Goal: Transaction & Acquisition: Book appointment/travel/reservation

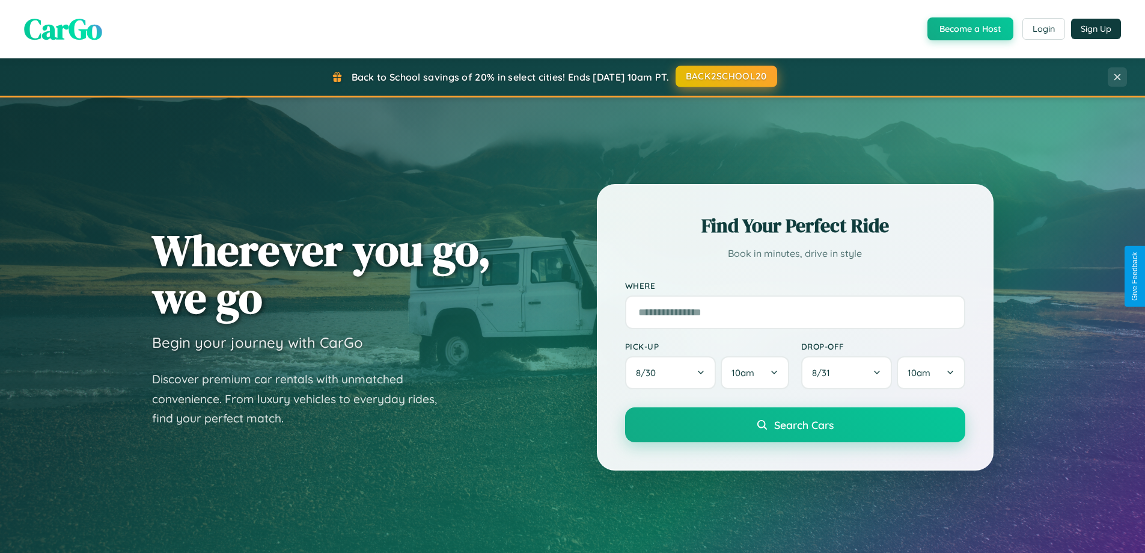
click at [726, 76] on button "BACK2SCHOOL20" at bounding box center [727, 77] width 102 height 22
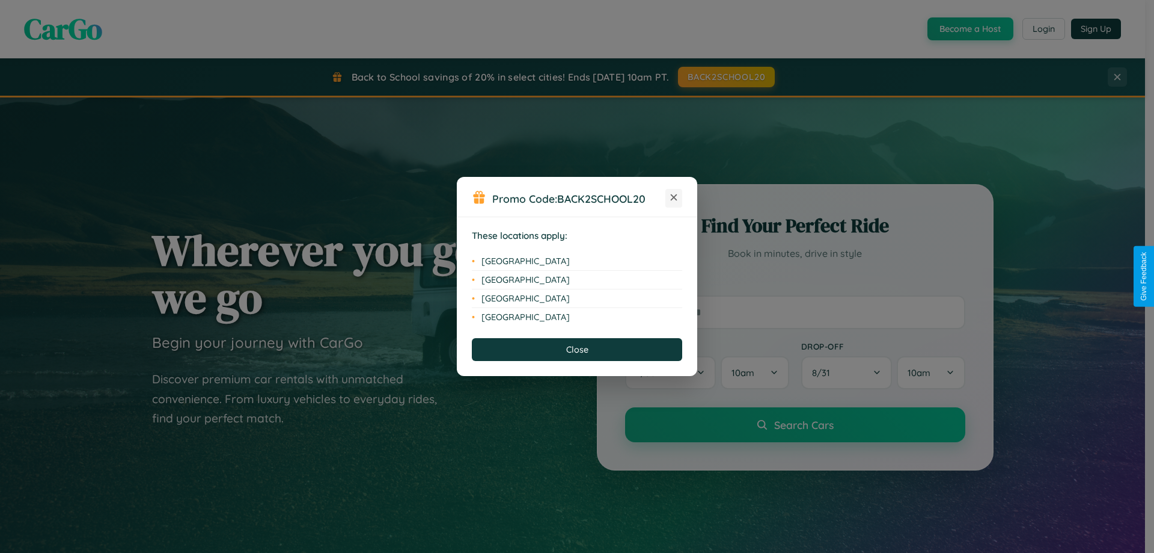
click at [674, 198] on icon at bounding box center [674, 197] width 7 height 7
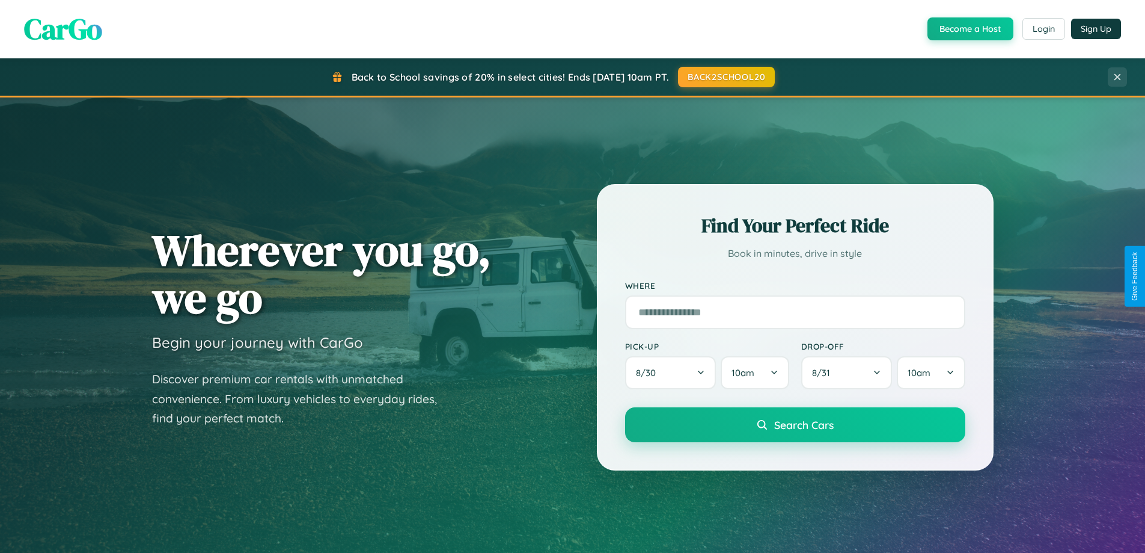
scroll to position [827, 0]
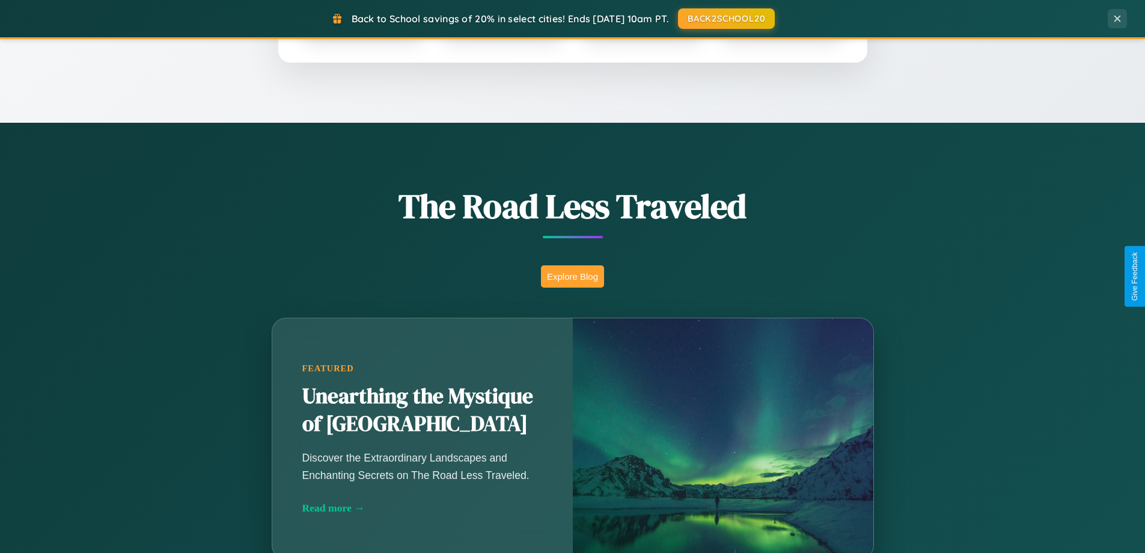
click at [572, 276] on button "Explore Blog" at bounding box center [572, 276] width 63 height 22
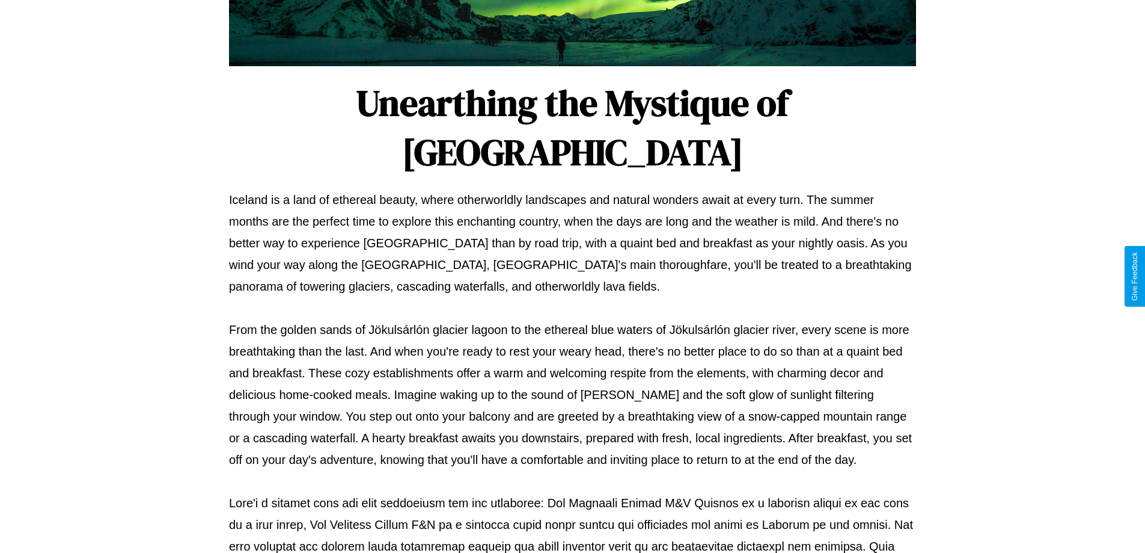
scroll to position [389, 0]
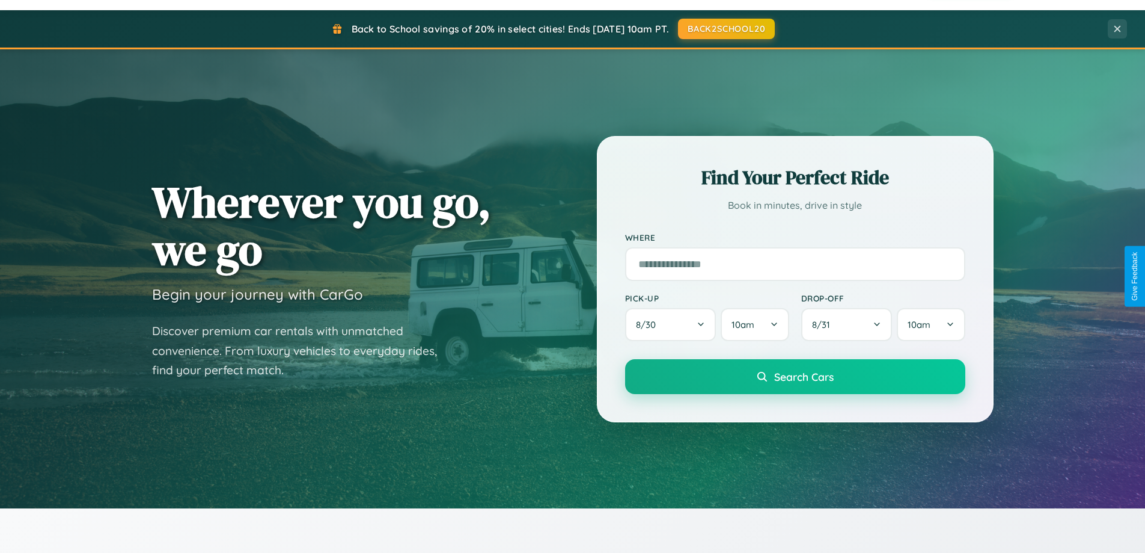
scroll to position [35, 0]
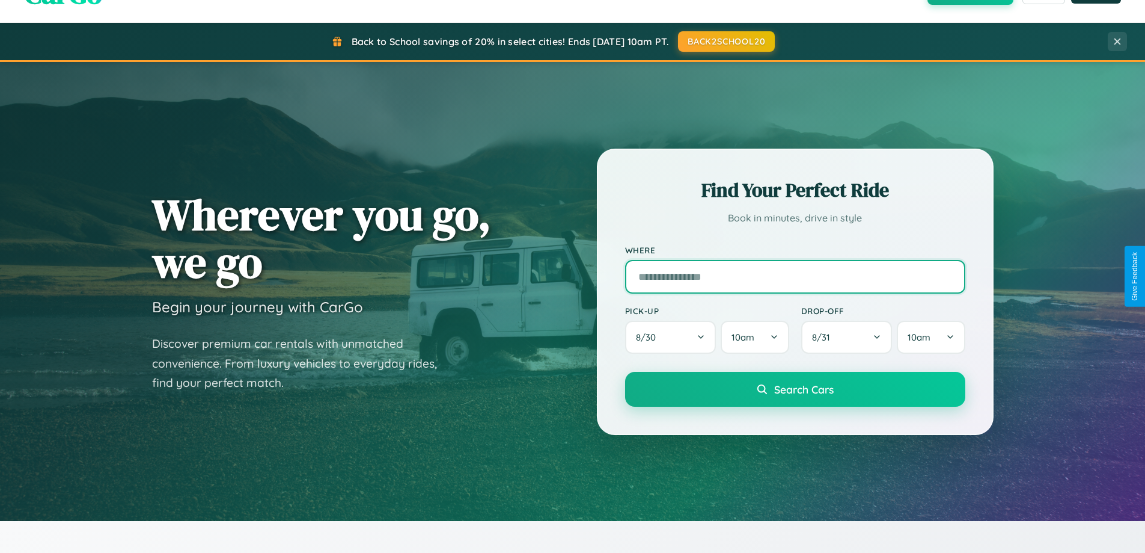
click at [795, 276] on input "text" at bounding box center [795, 277] width 340 height 34
type input "**********"
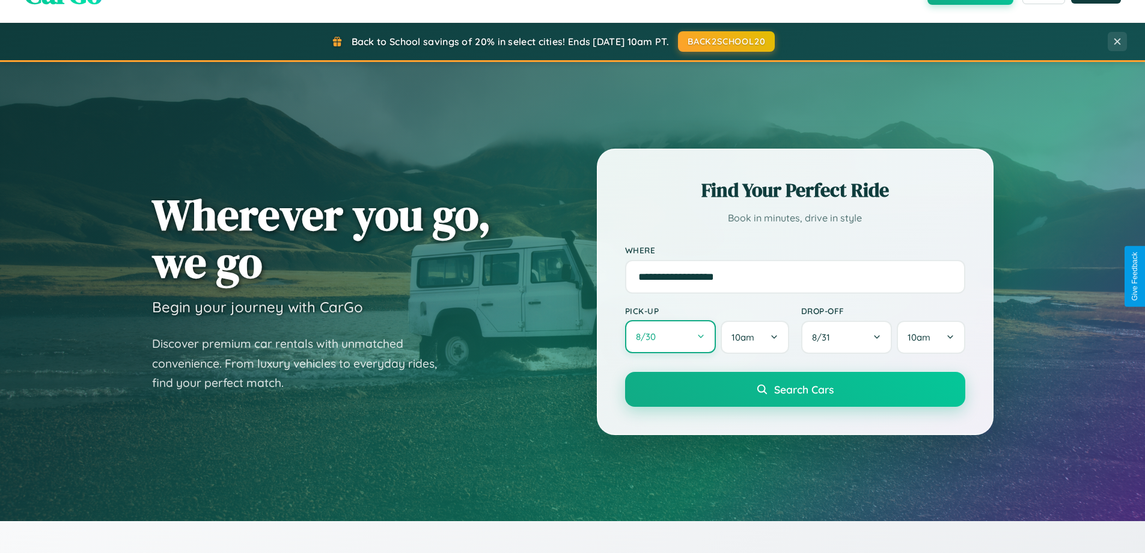
click at [670, 337] on button "8 / 30" at bounding box center [670, 336] width 91 height 33
select select "*"
select select "****"
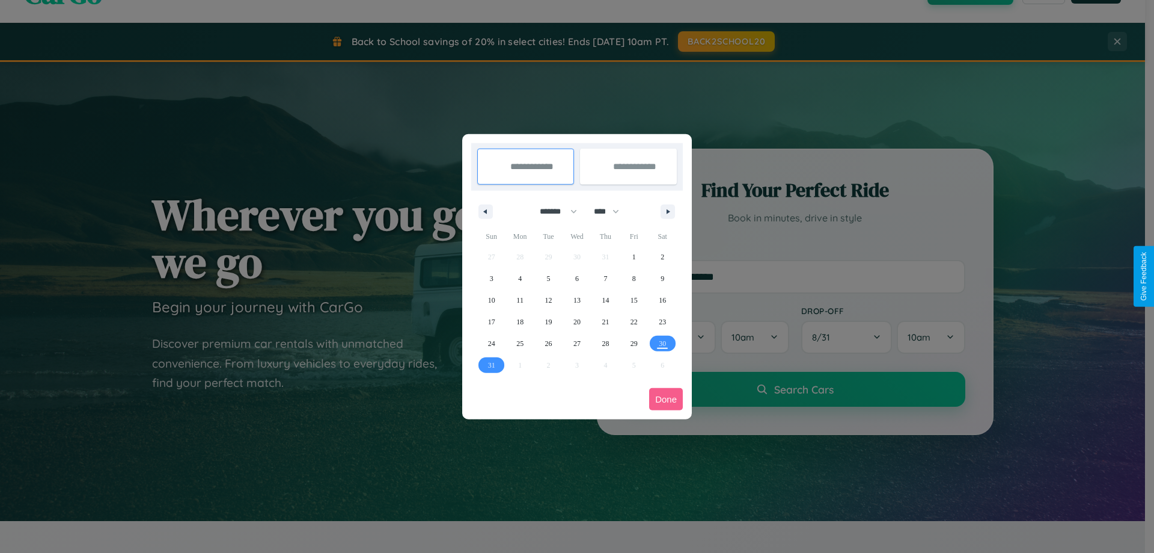
click at [553, 211] on select "******* ******** ***** ***** *** **** **** ****** ********* ******* ******** **…" at bounding box center [556, 211] width 51 height 20
select select "*"
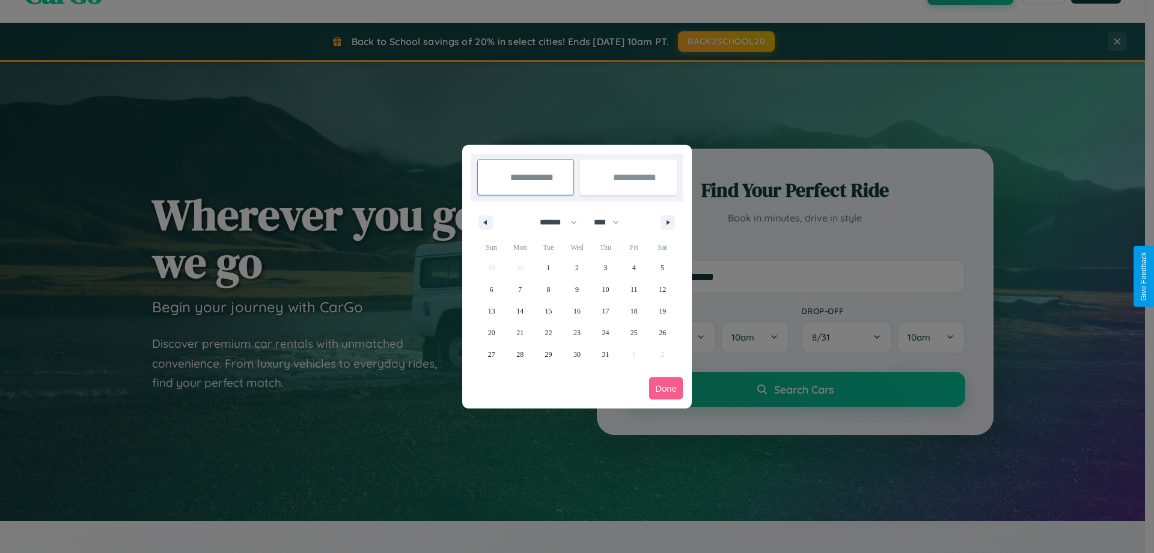
drag, startPoint x: 612, startPoint y: 222, endPoint x: 577, endPoint y: 241, distance: 39.8
click at [612, 222] on select "**** **** **** **** **** **** **** **** **** **** **** **** **** **** **** ****…" at bounding box center [606, 222] width 36 height 20
select select "****"
click at [548, 310] on span "14" at bounding box center [548, 311] width 7 height 22
type input "**********"
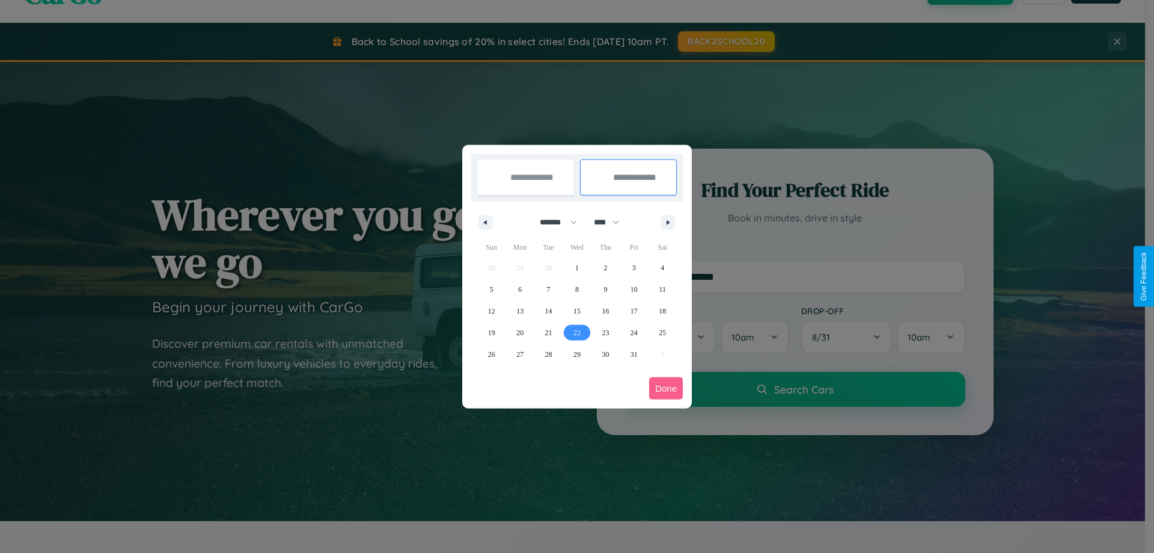
click at [577, 332] on span "22" at bounding box center [577, 333] width 7 height 22
type input "**********"
click at [666, 388] on button "Done" at bounding box center [666, 388] width 34 height 22
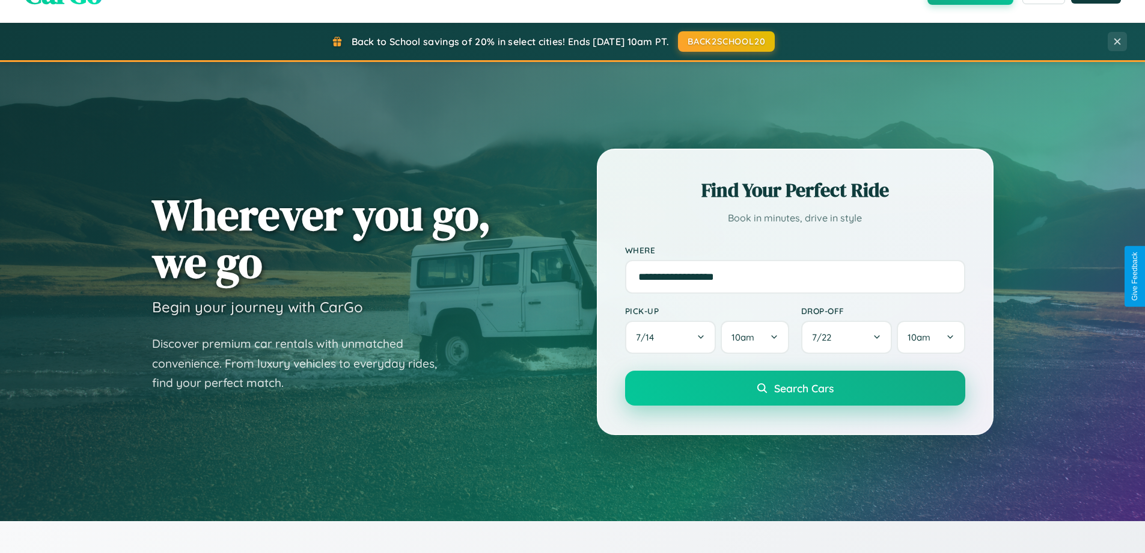
click at [795, 388] on span "Search Cars" at bounding box center [804, 387] width 60 height 13
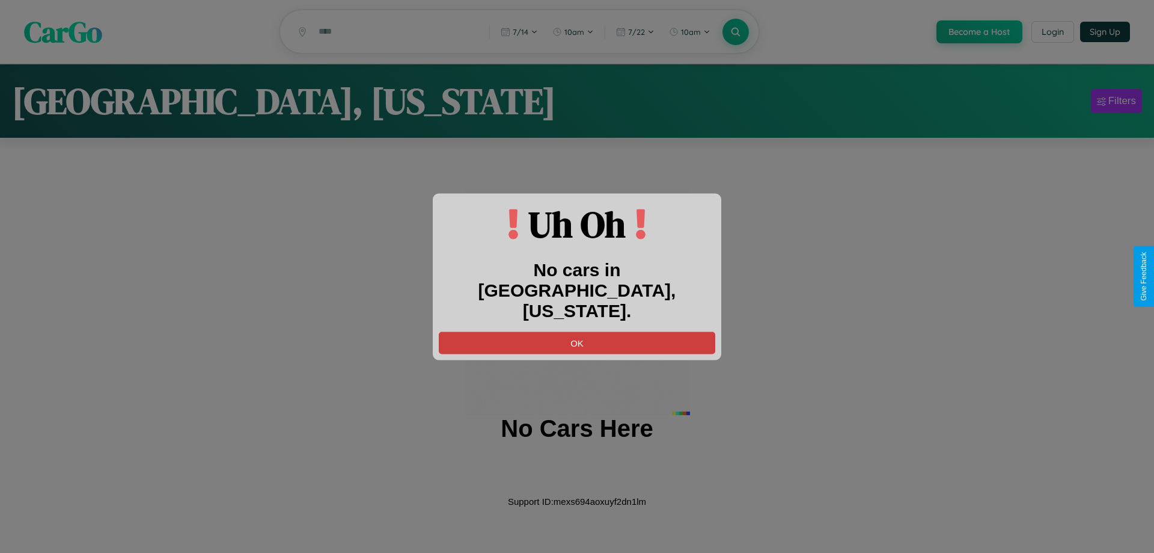
click at [577, 331] on button "OK" at bounding box center [577, 342] width 277 height 22
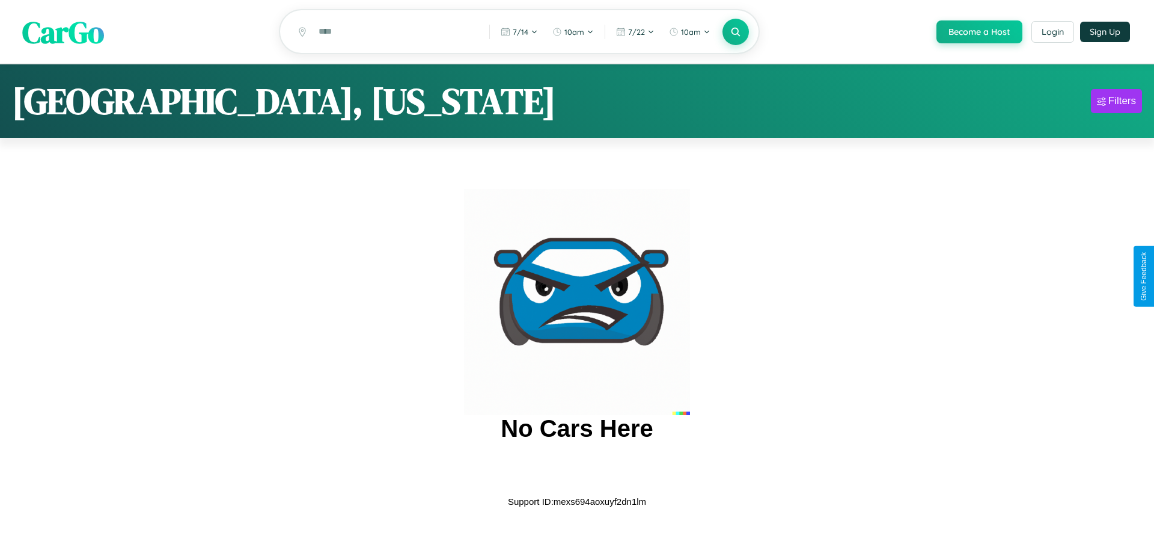
click at [63, 32] on span "CarGo" at bounding box center [63, 31] width 82 height 41
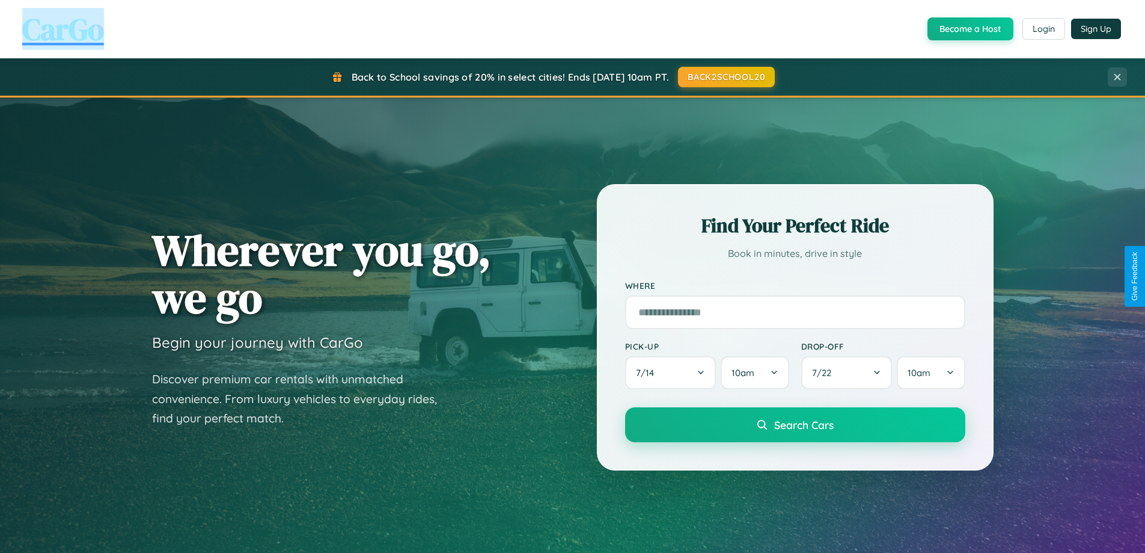
scroll to position [518, 0]
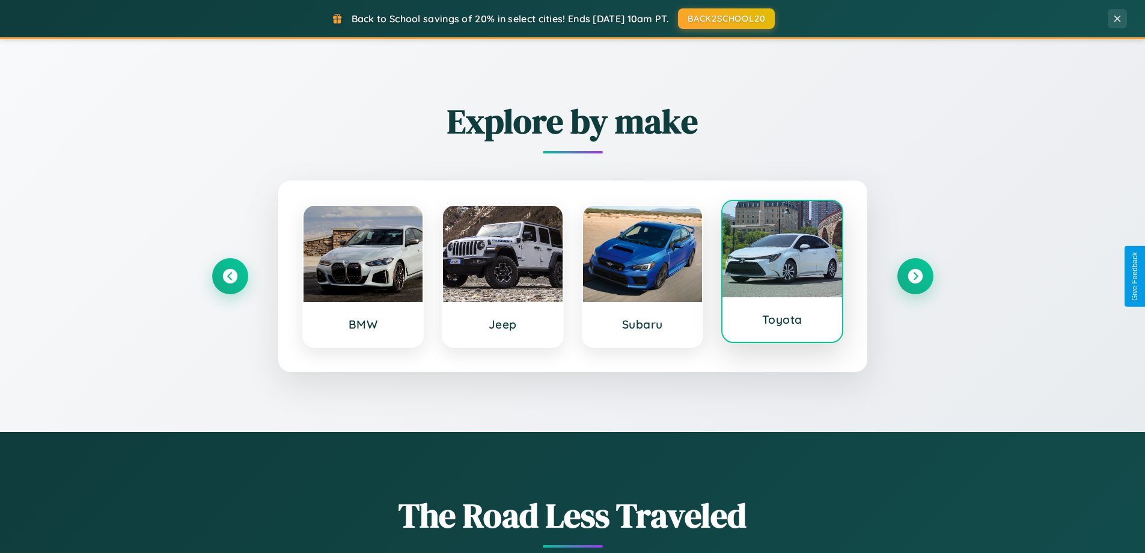
click at [782, 274] on div at bounding box center [783, 249] width 120 height 96
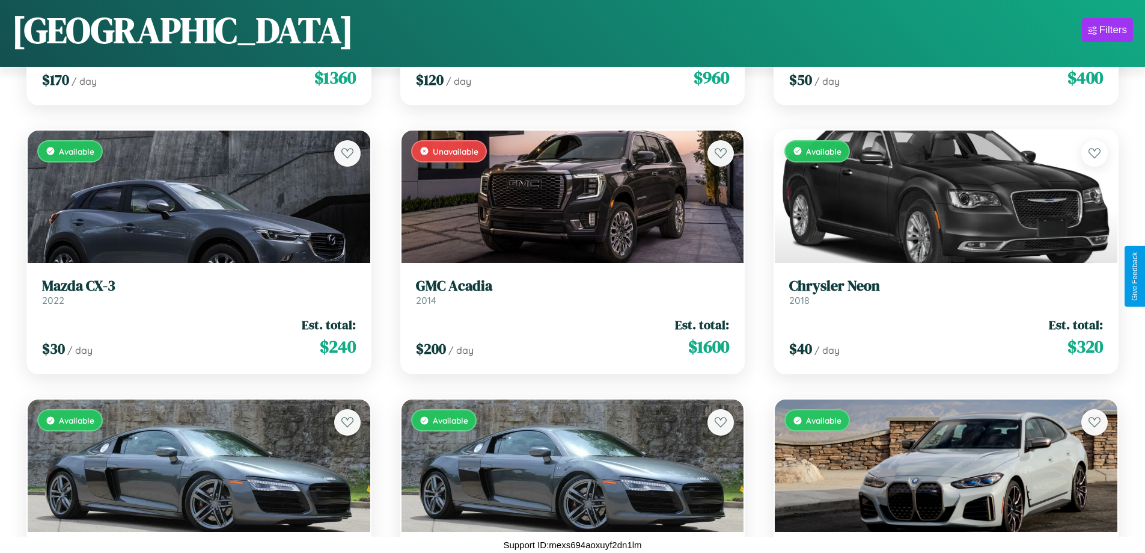
scroll to position [3669, 0]
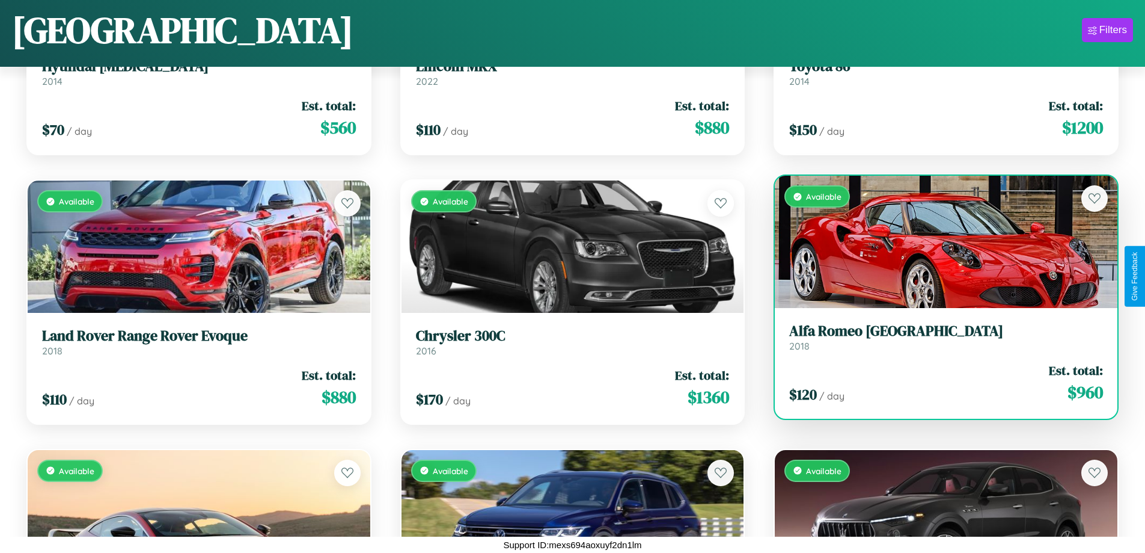
click at [938, 242] on div "Available" at bounding box center [946, 242] width 343 height 132
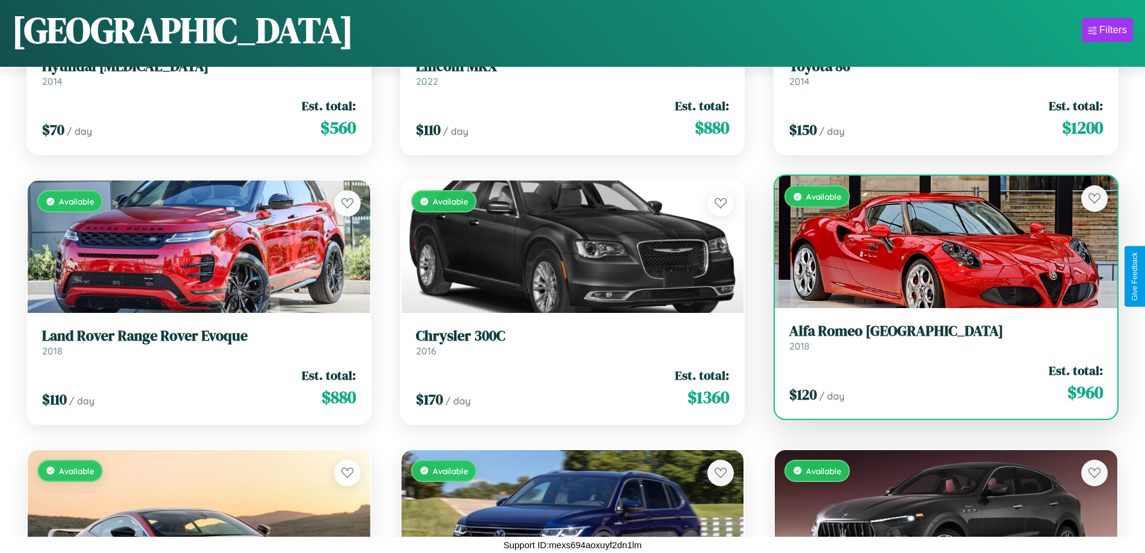
click at [938, 242] on div "Available" at bounding box center [946, 242] width 343 height 132
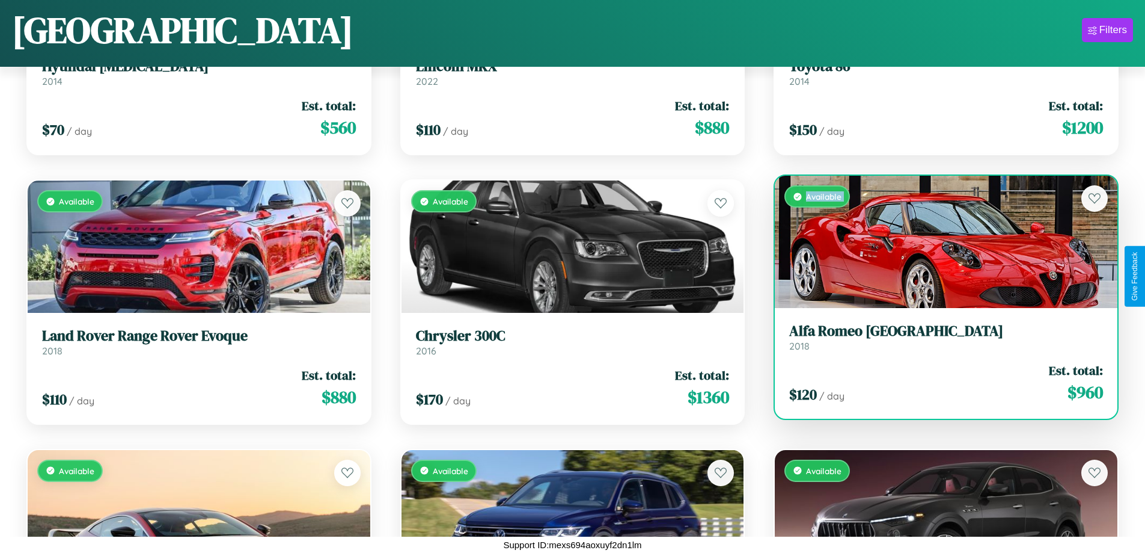
click at [938, 242] on div "Available" at bounding box center [946, 242] width 343 height 132
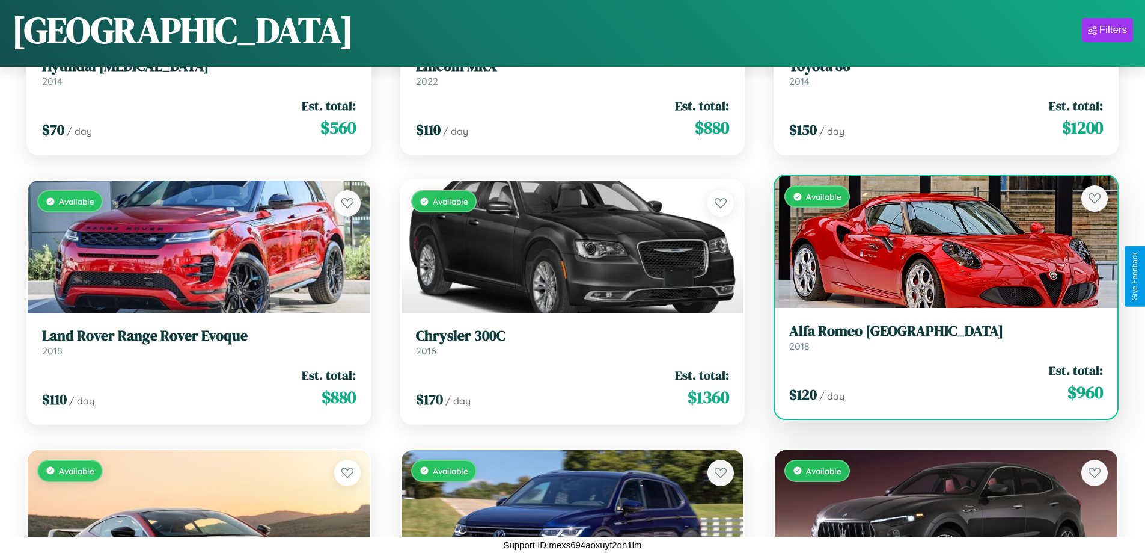
click at [938, 242] on div "Available" at bounding box center [946, 242] width 343 height 132
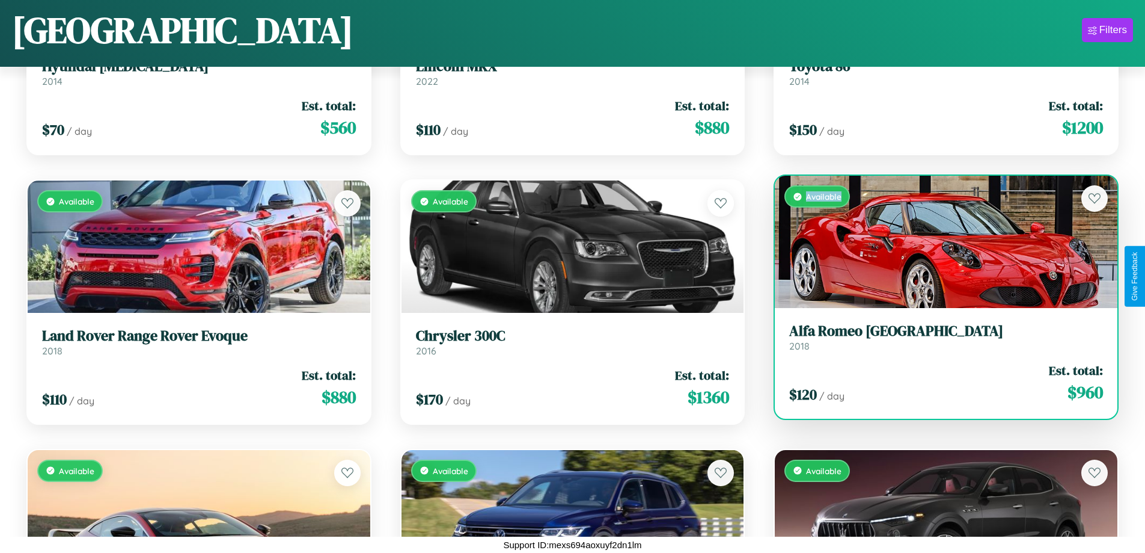
click at [938, 242] on div "Available" at bounding box center [946, 242] width 343 height 132
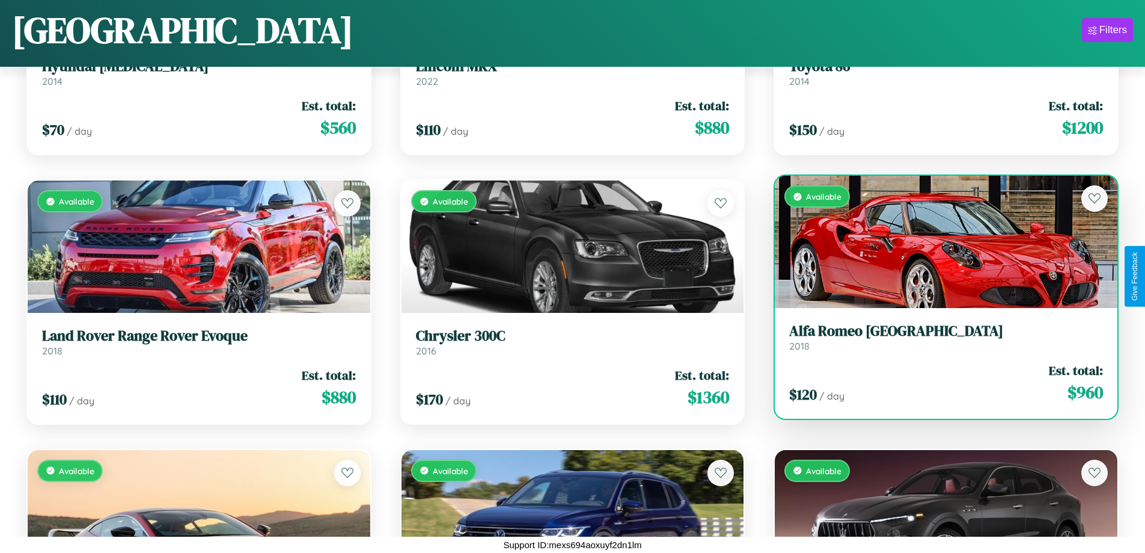
click at [938, 337] on h3 "Alfa Romeo Milano" at bounding box center [946, 330] width 314 height 17
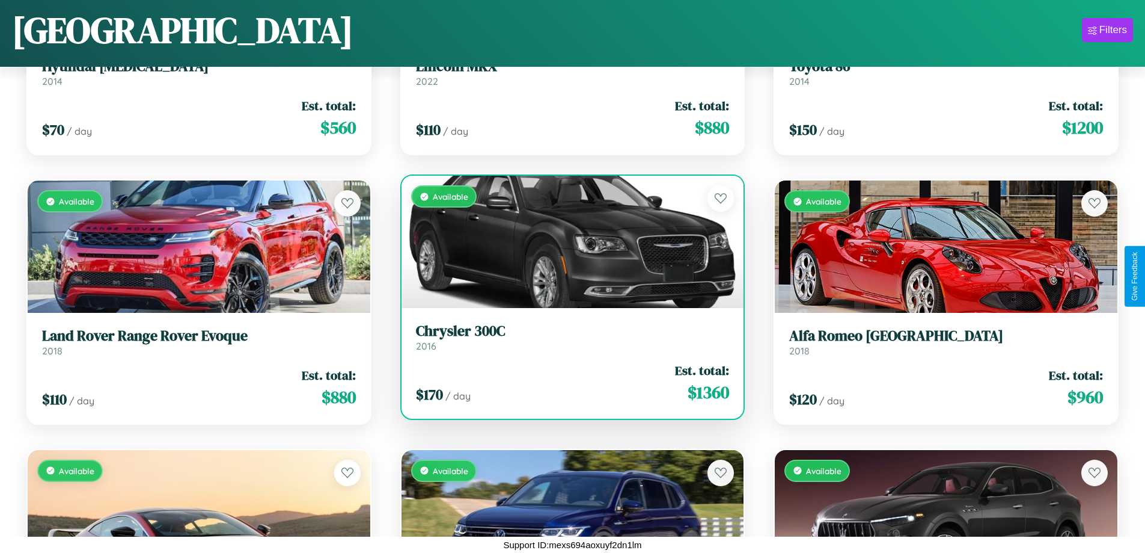
scroll to position [169, 0]
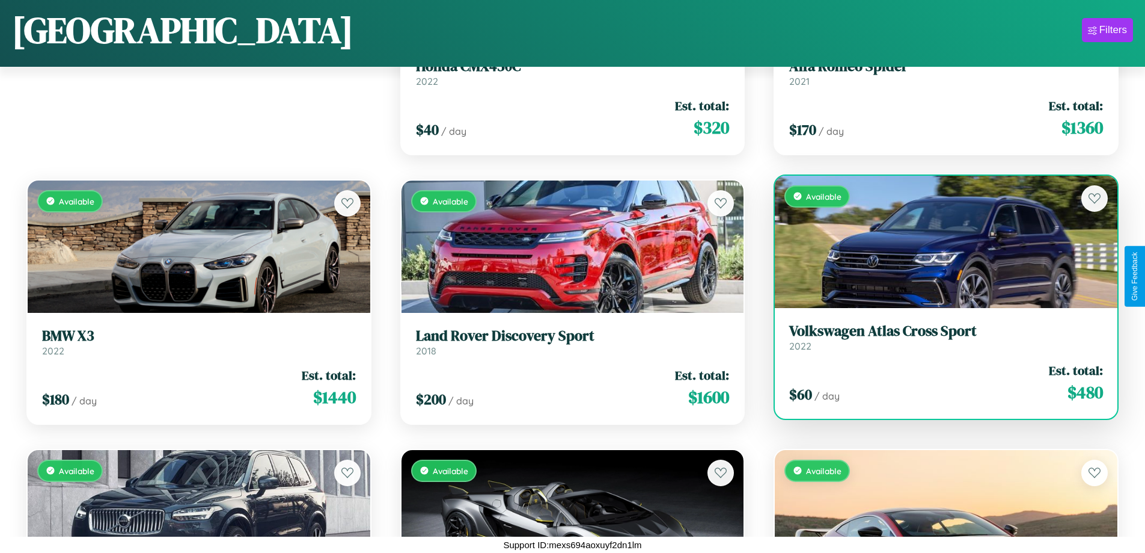
click at [938, 241] on div "Available" at bounding box center [946, 242] width 343 height 132
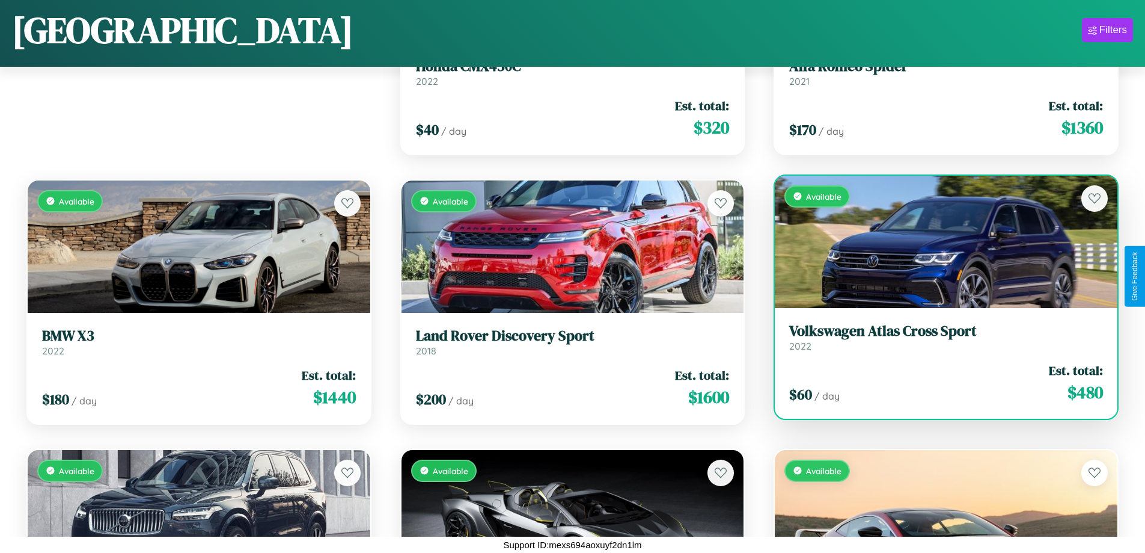
click at [938, 241] on div "Available" at bounding box center [946, 242] width 343 height 132
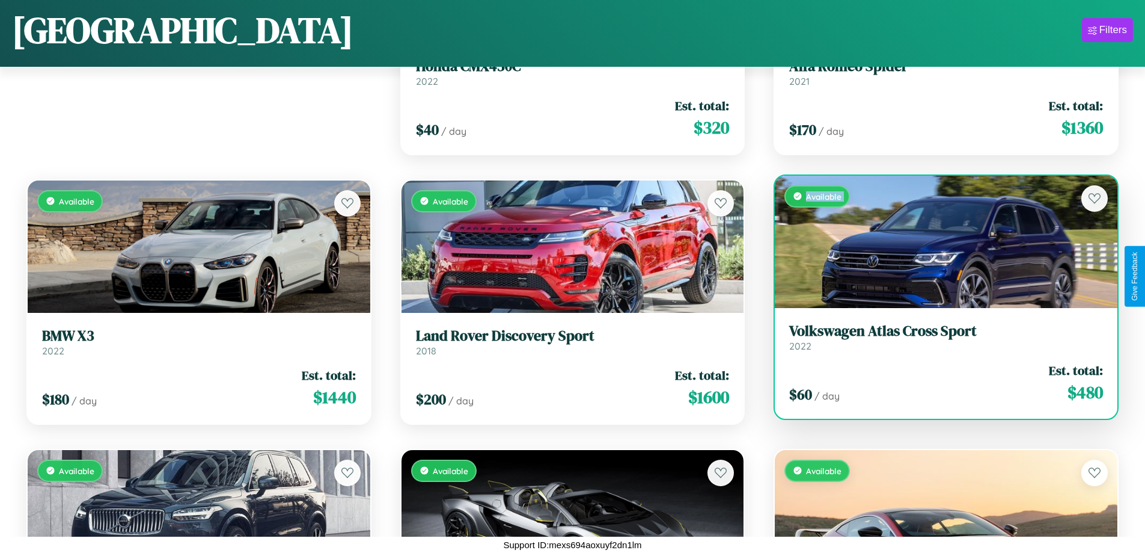
click at [938, 241] on div "Available" at bounding box center [946, 242] width 343 height 132
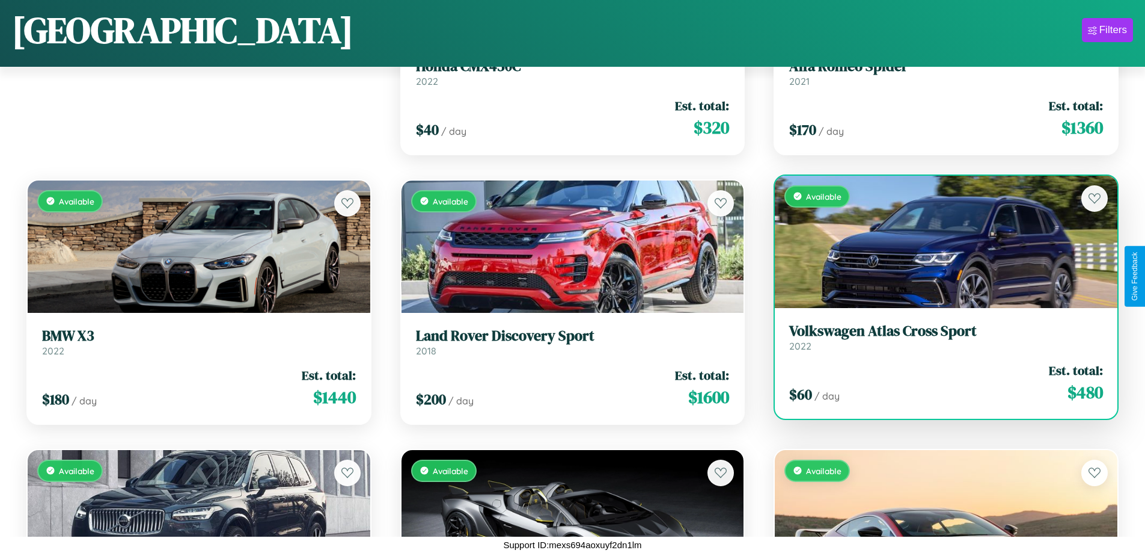
click at [938, 241] on div "Available" at bounding box center [946, 242] width 343 height 132
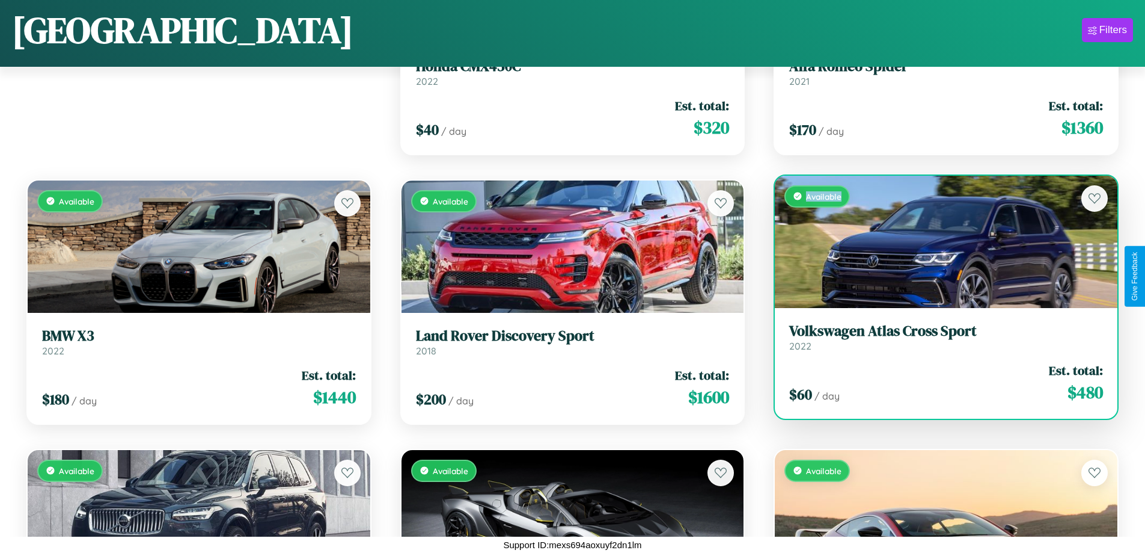
click at [938, 241] on div "Available" at bounding box center [946, 242] width 343 height 132
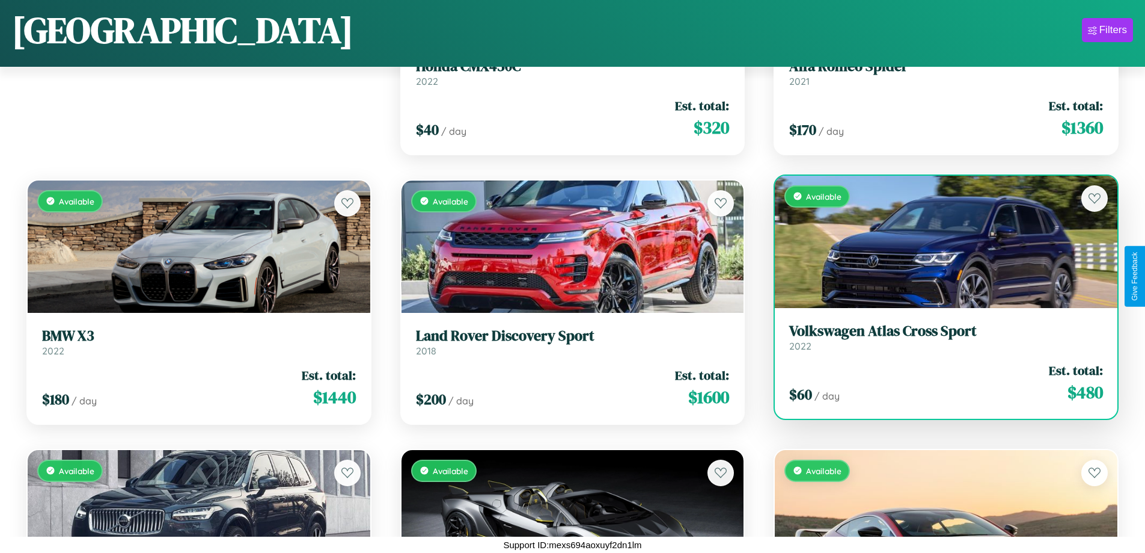
click at [938, 337] on h3 "Volkswagen Atlas Cross Sport" at bounding box center [946, 330] width 314 height 17
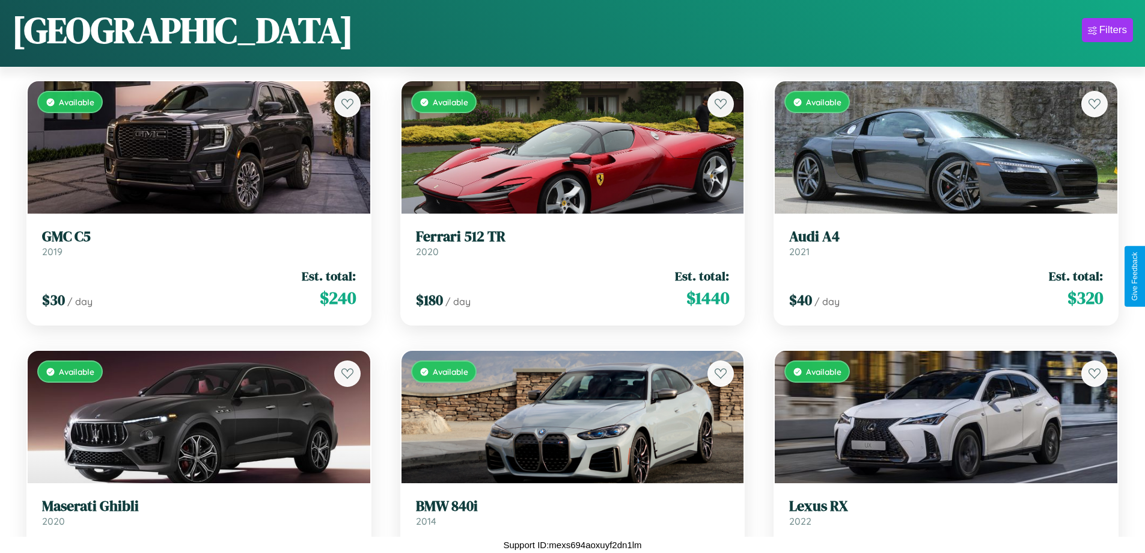
scroll to position [977, 0]
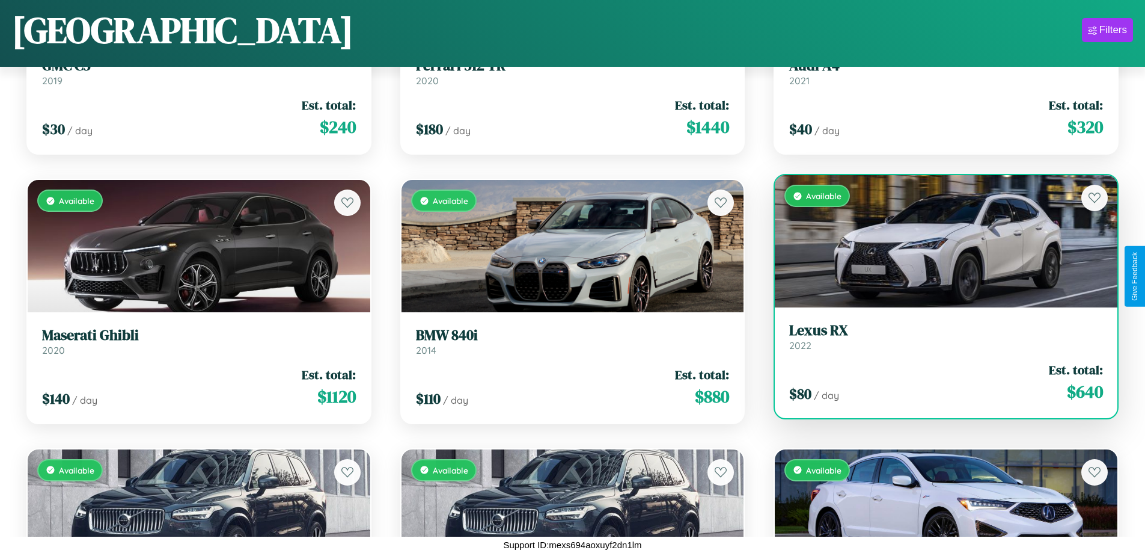
click at [938, 338] on h3 "Lexus RX" at bounding box center [946, 330] width 314 height 17
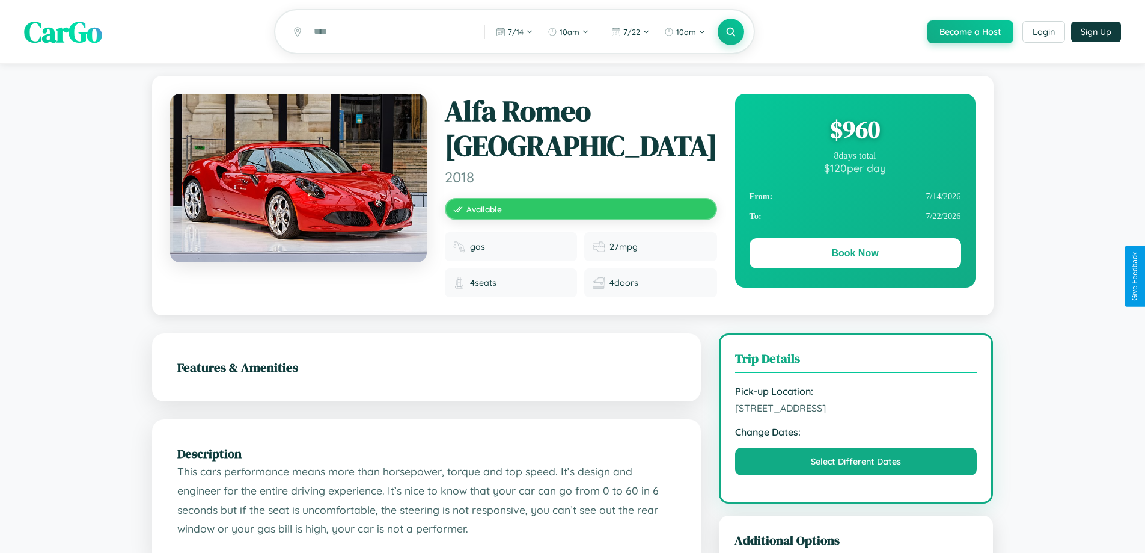
scroll to position [669, 0]
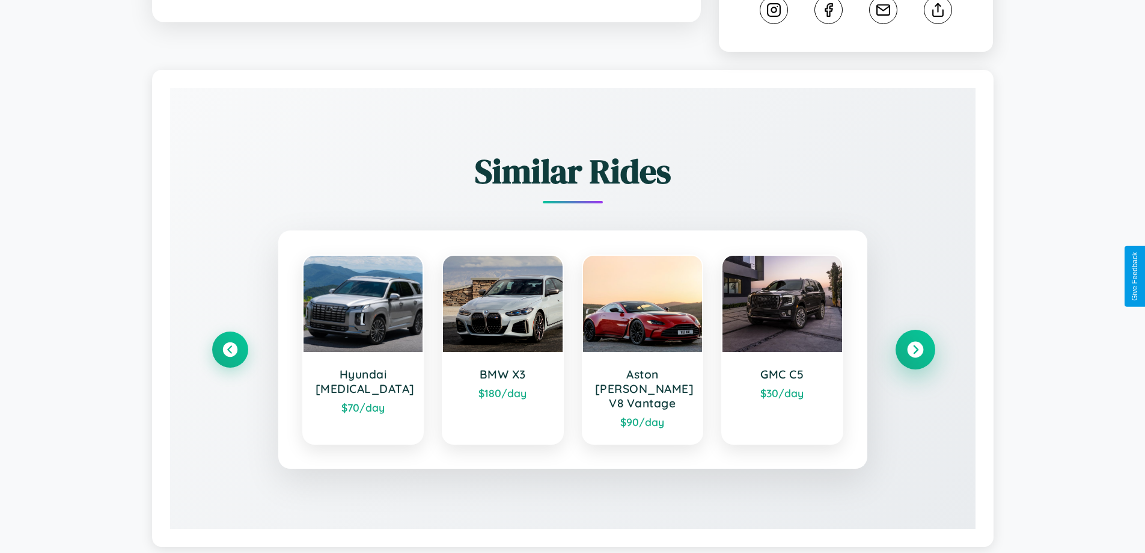
click at [915, 341] on icon at bounding box center [915, 349] width 16 height 16
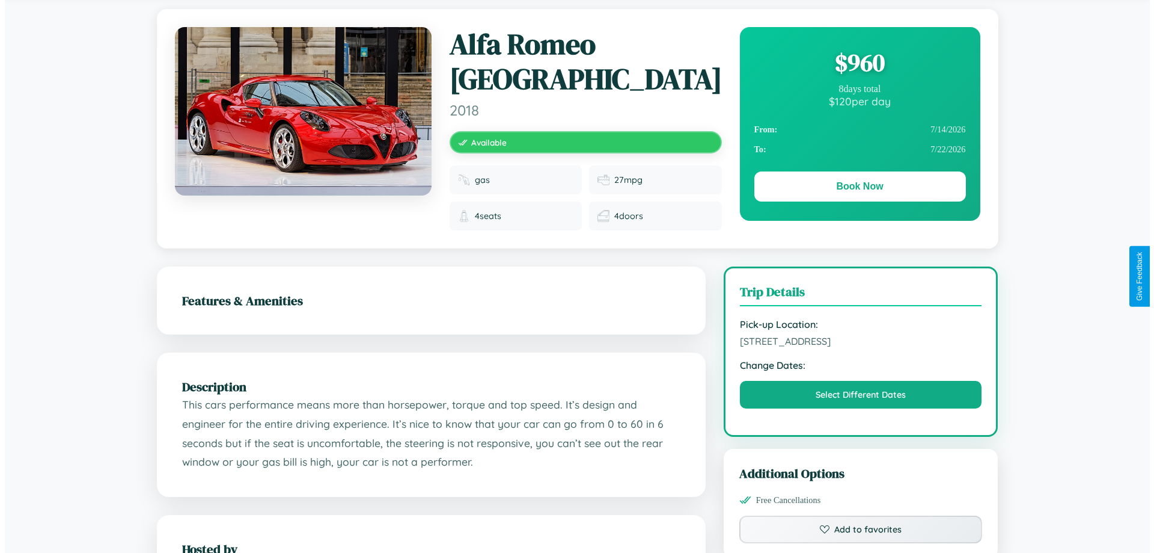
scroll to position [0, 0]
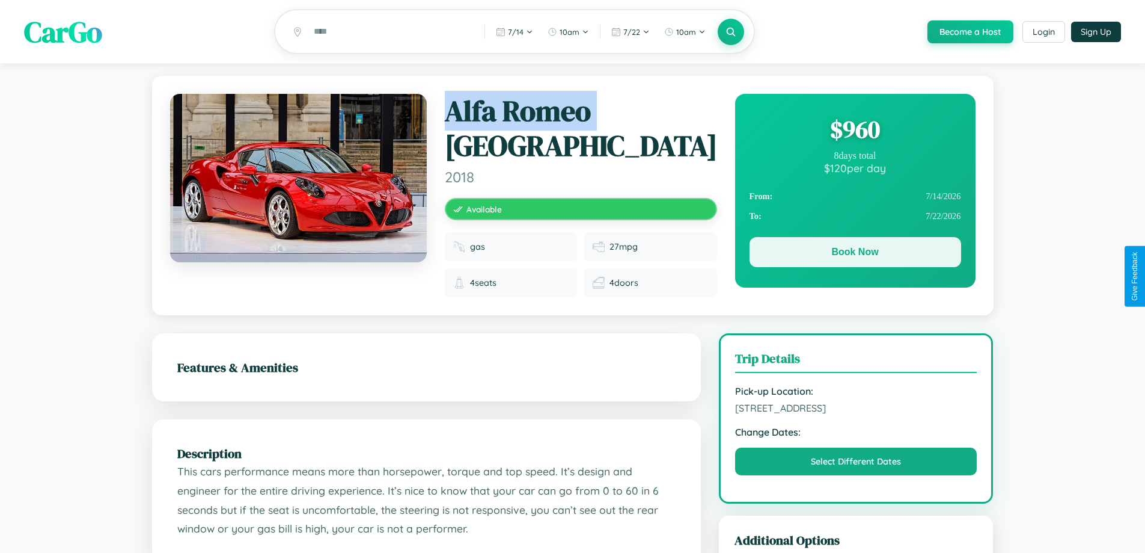
click at [855, 254] on button "Book Now" at bounding box center [856, 252] width 212 height 30
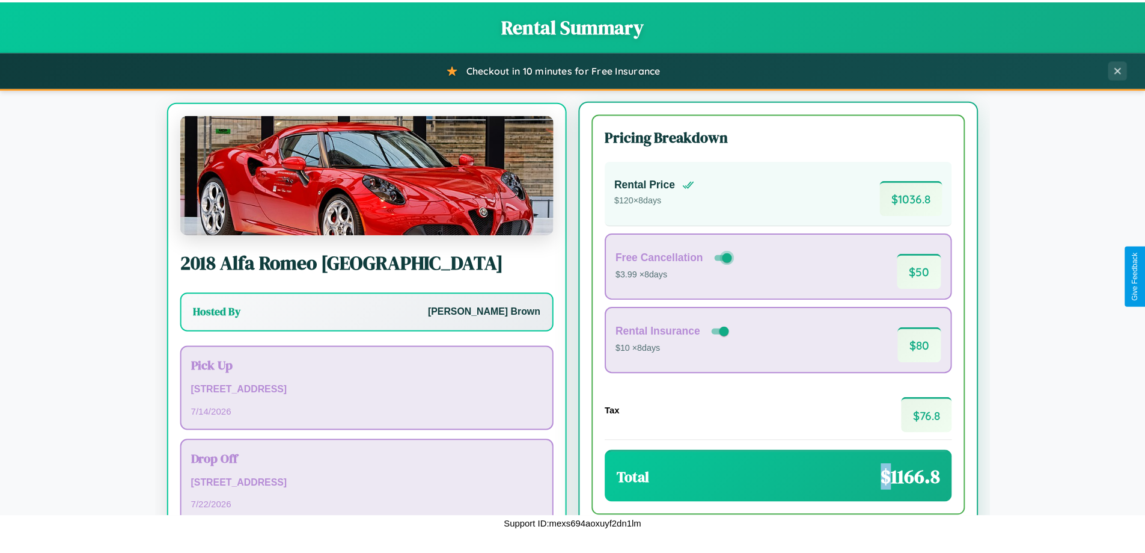
scroll to position [56, 0]
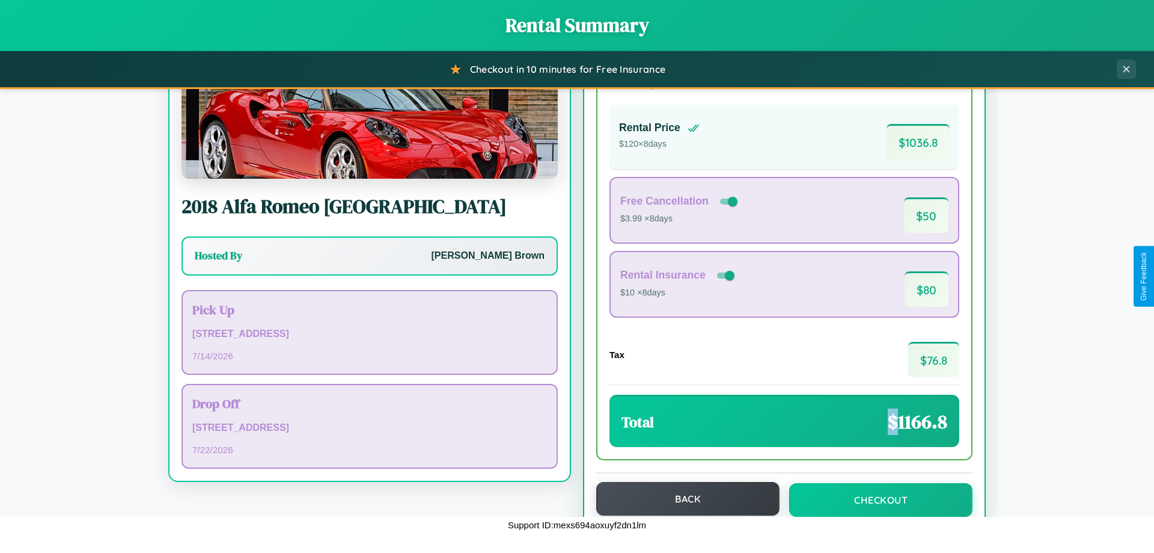
click at [682, 498] on button "Back" at bounding box center [687, 499] width 183 height 34
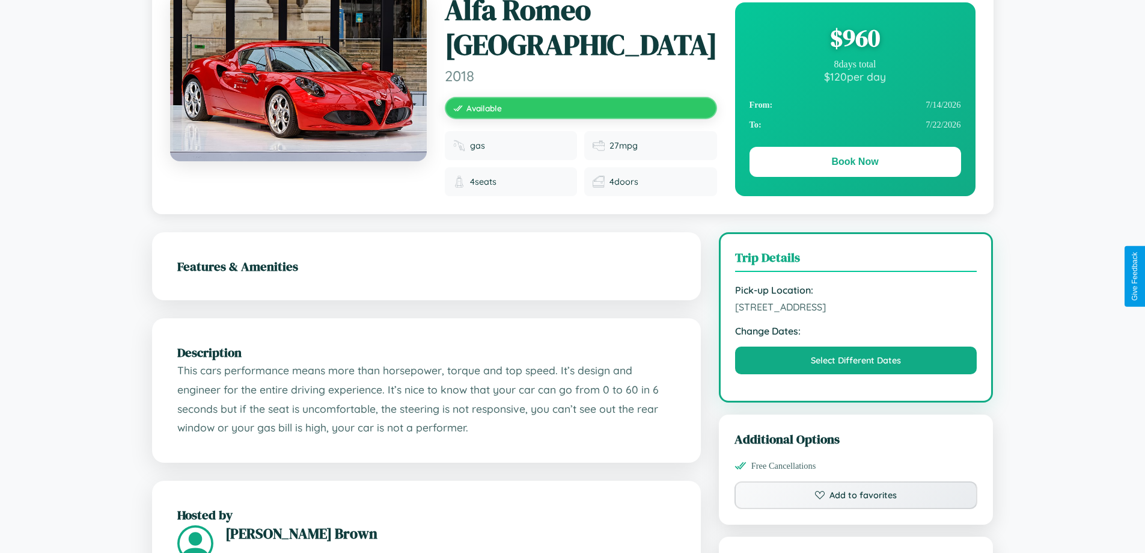
scroll to position [312, 0]
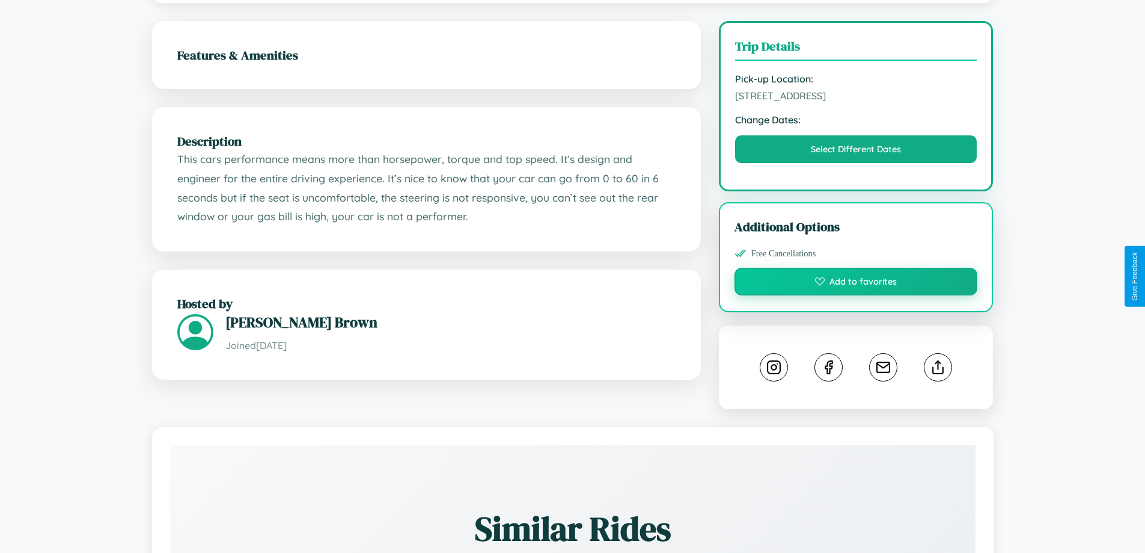
click at [856, 274] on button "Add to favorites" at bounding box center [856, 282] width 243 height 28
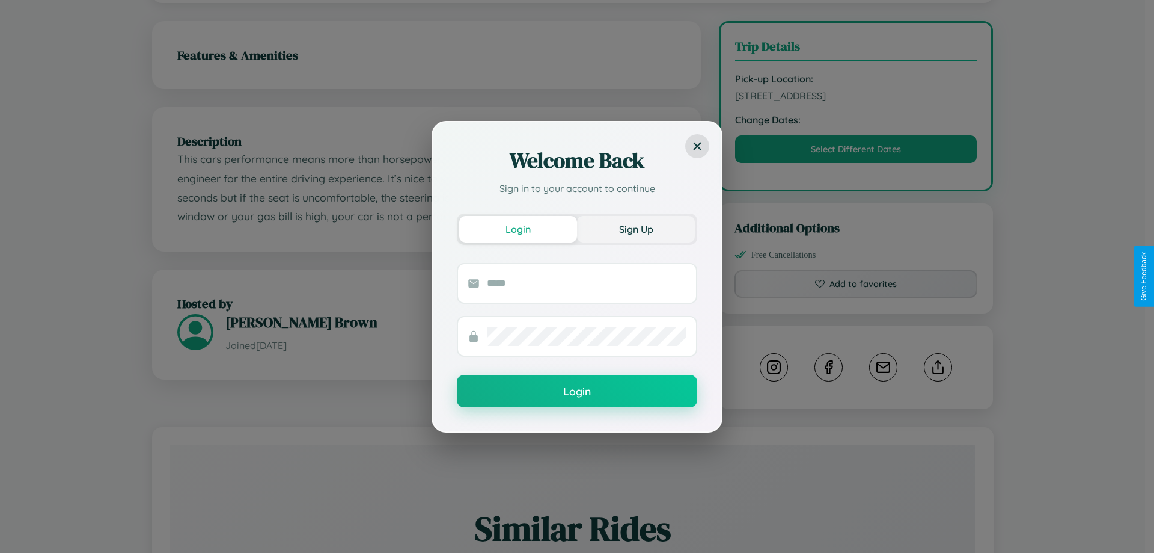
click at [636, 228] on button "Sign Up" at bounding box center [636, 229] width 118 height 26
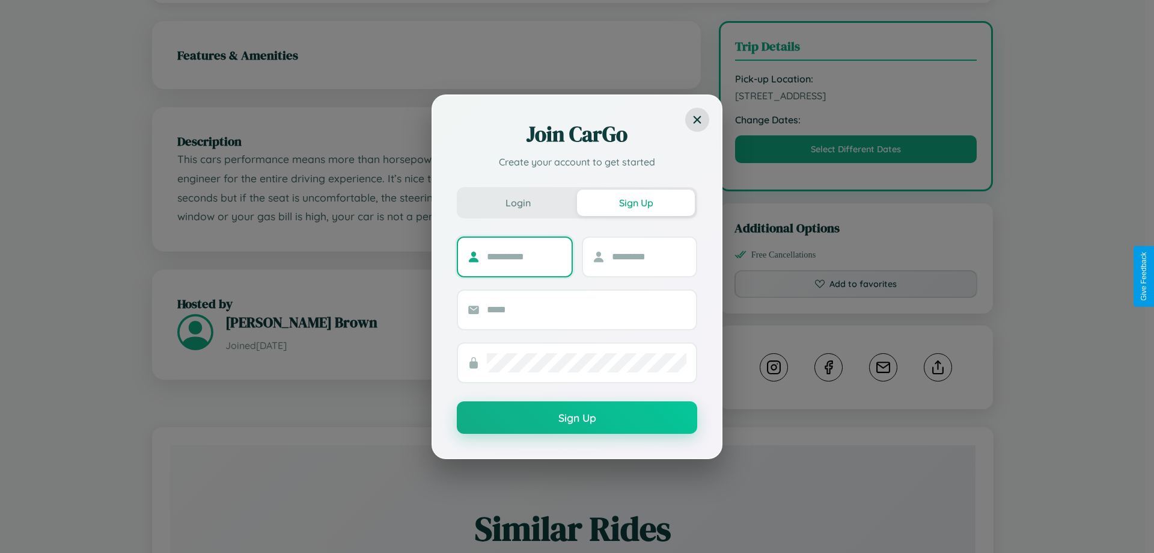
click at [524, 256] on input "text" at bounding box center [524, 256] width 75 height 19
type input "*****"
click at [649, 256] on input "text" at bounding box center [649, 256] width 75 height 19
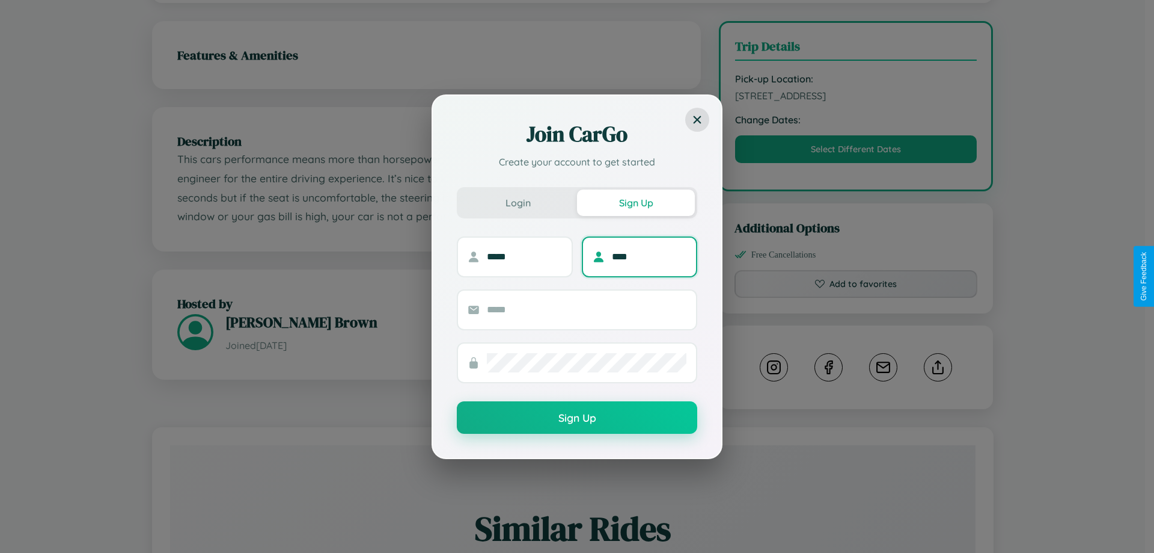
type input "****"
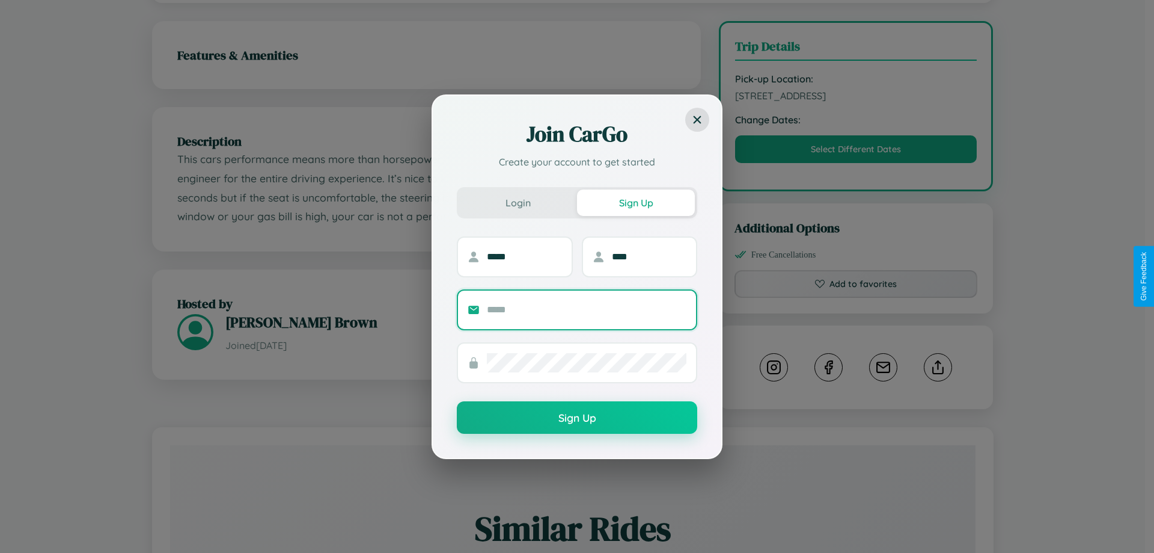
click at [587, 309] on input "text" at bounding box center [587, 309] width 200 height 19
type input "**********"
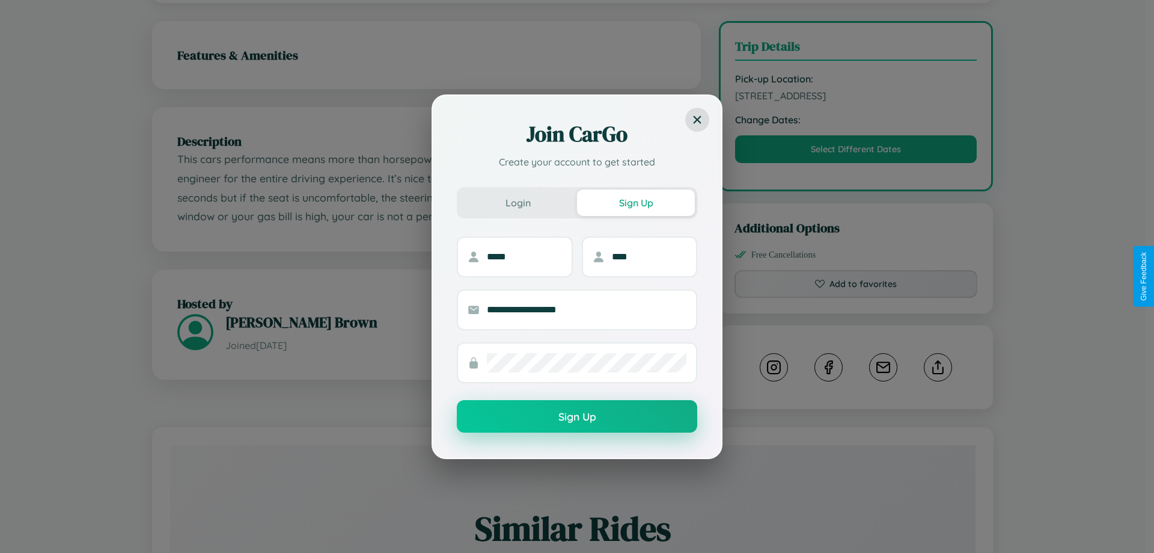
click at [577, 417] on button "Sign Up" at bounding box center [577, 416] width 240 height 32
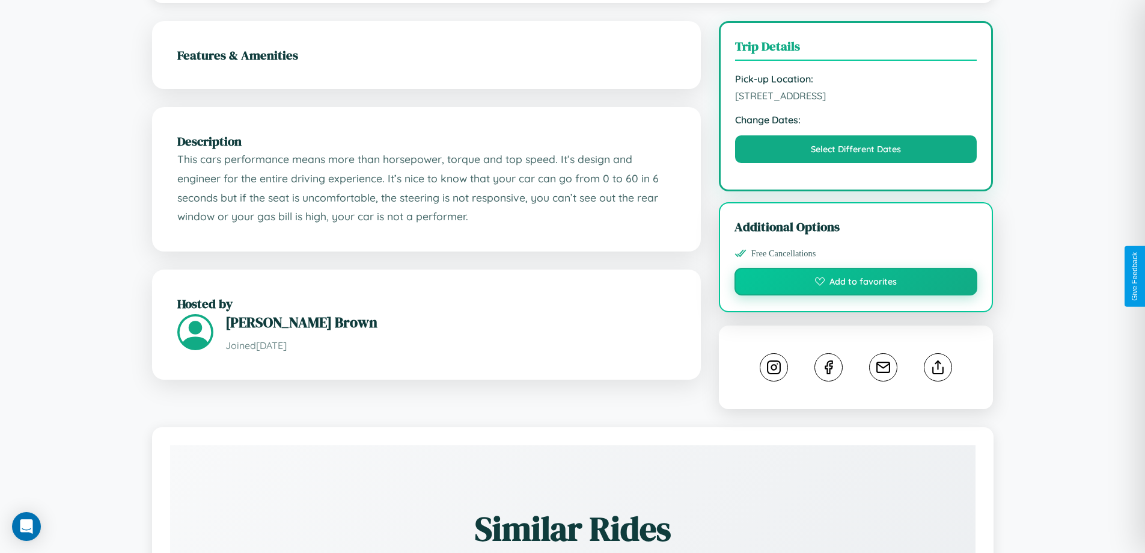
click at [856, 276] on button "Add to favorites" at bounding box center [856, 282] width 243 height 28
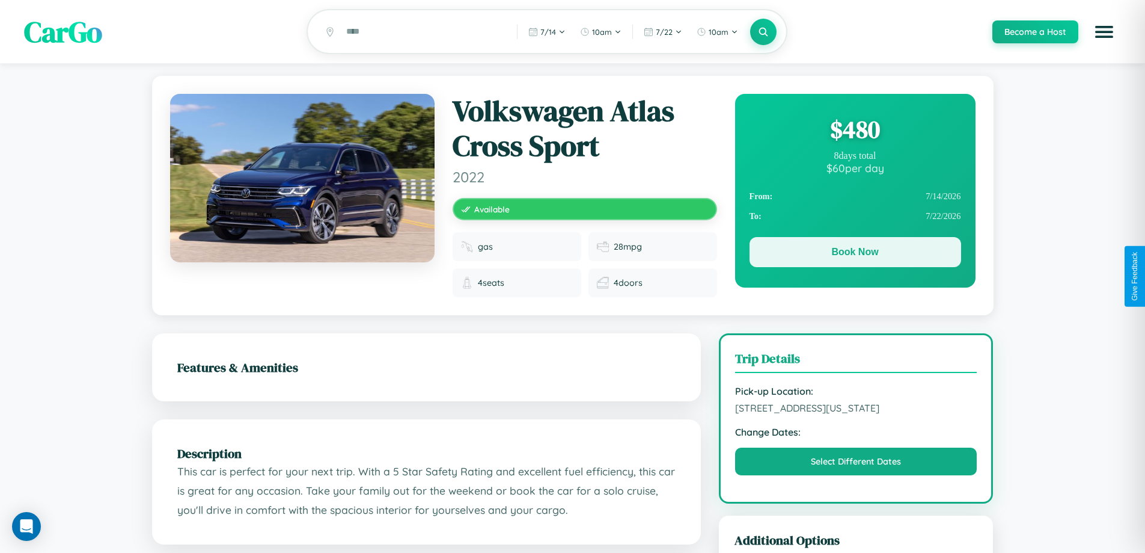
click at [855, 254] on button "Book Now" at bounding box center [856, 252] width 212 height 30
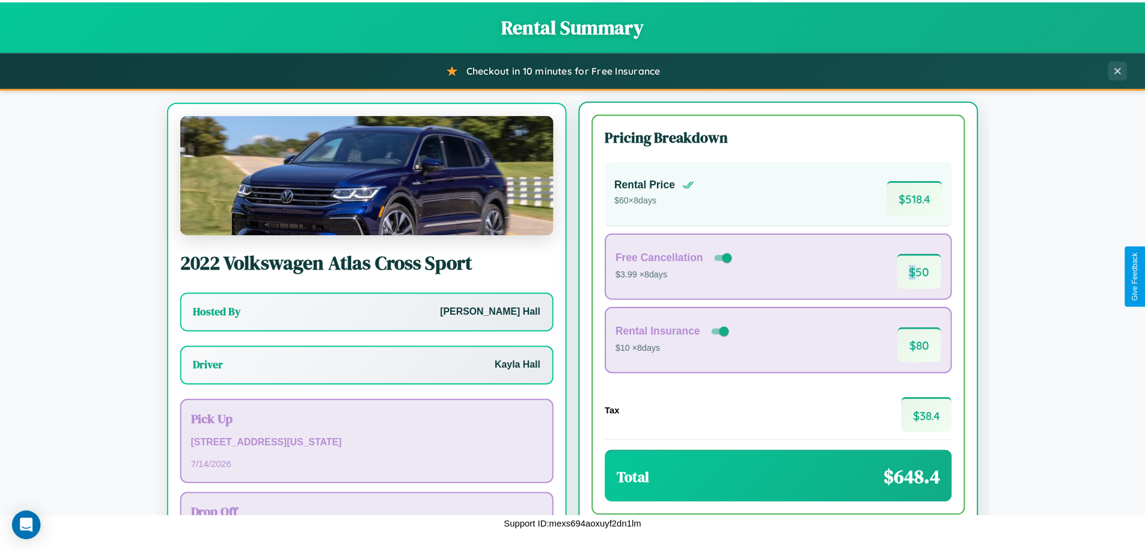
scroll to position [56, 0]
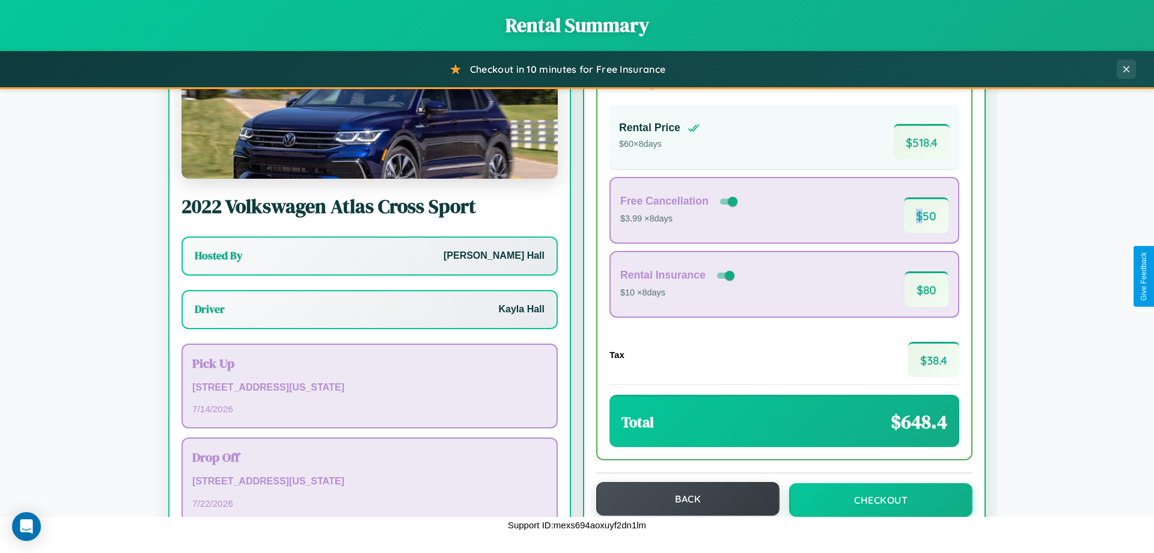
click at [682, 498] on button "Back" at bounding box center [687, 499] width 183 height 34
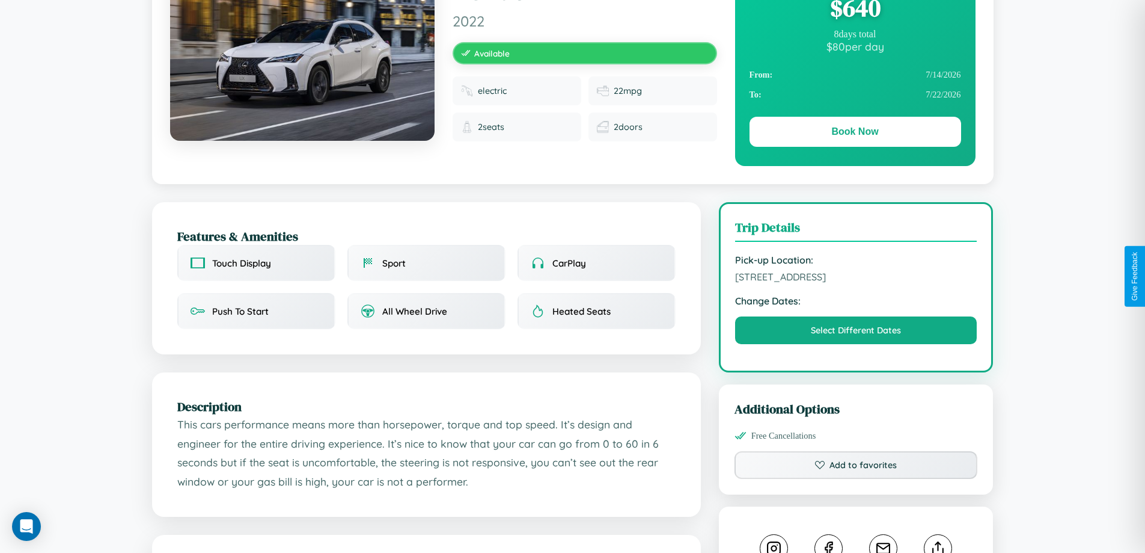
scroll to position [124, 0]
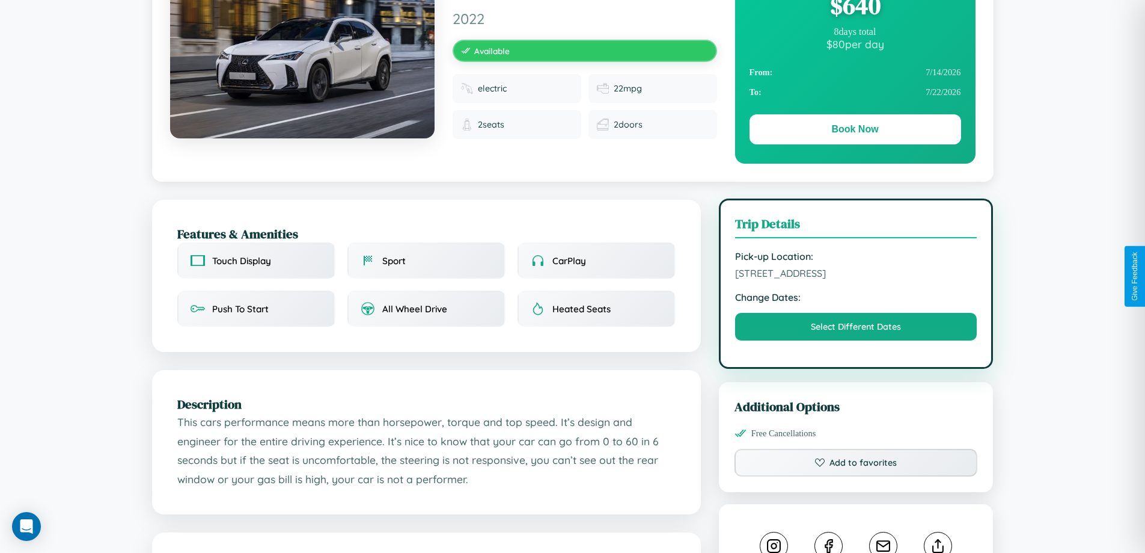
click at [856, 275] on span "5645 Market Street London United Kingdom 74467" at bounding box center [856, 273] width 242 height 12
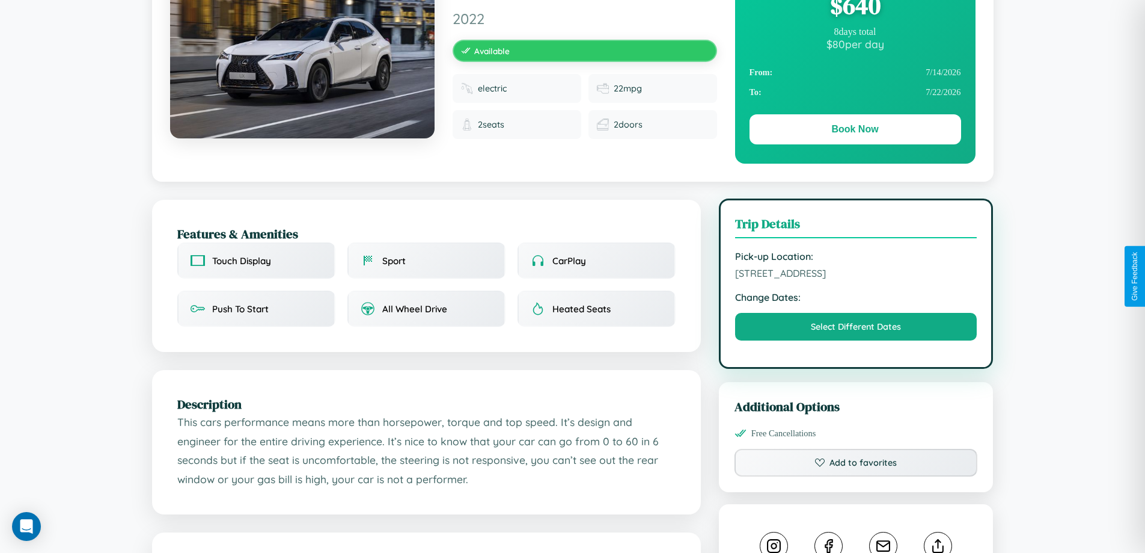
click at [856, 275] on span "5645 Market Street London United Kingdom 74467" at bounding box center [856, 273] width 242 height 12
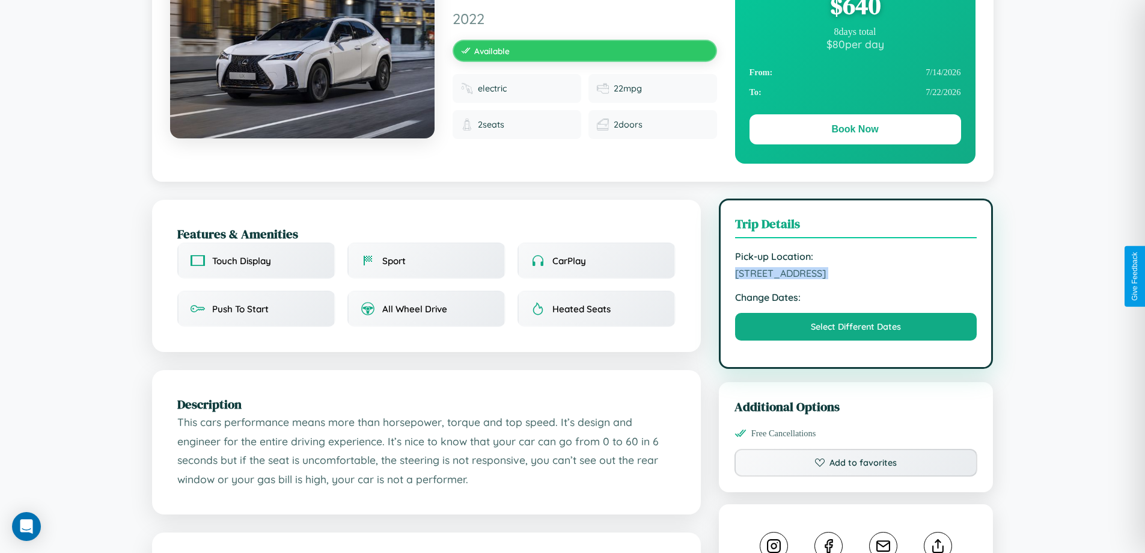
click at [856, 275] on span "5645 Market Street London United Kingdom 74467" at bounding box center [856, 273] width 242 height 12
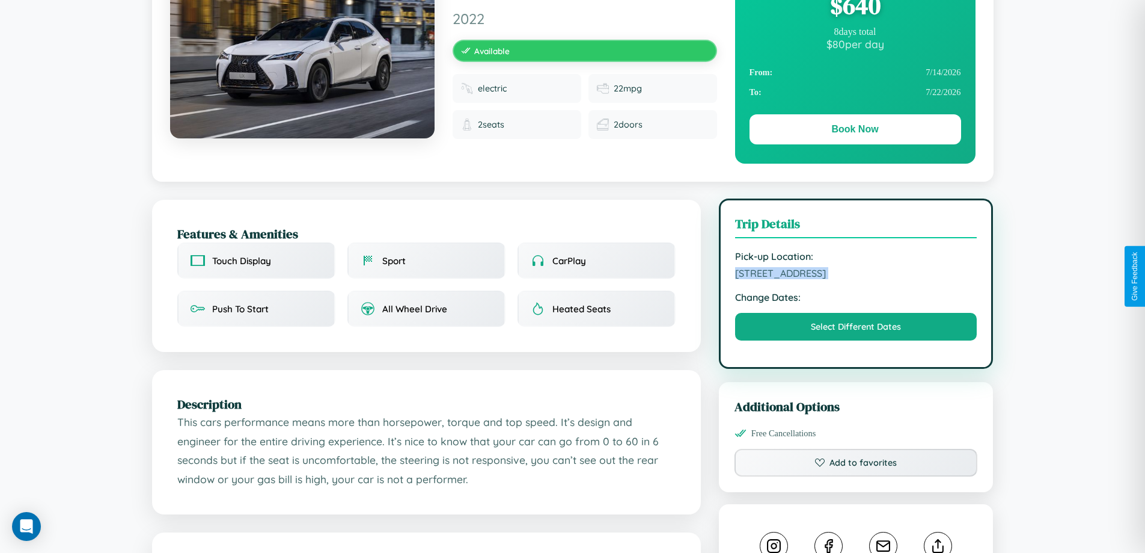
click at [856, 275] on span "5645 Market Street London United Kingdom 74467" at bounding box center [856, 273] width 242 height 12
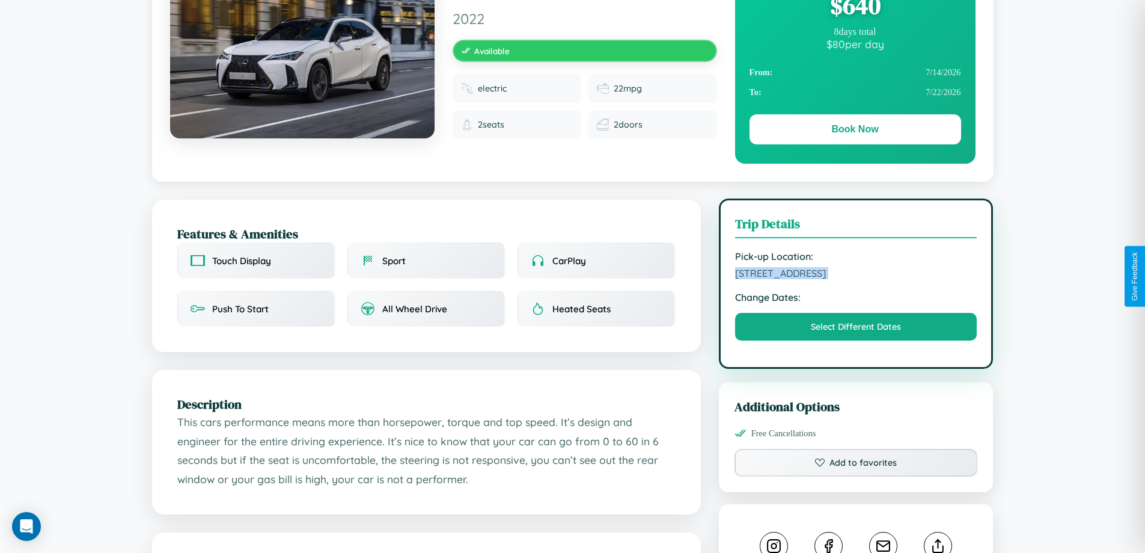
click at [856, 275] on span "5645 Market Street London United Kingdom 74467" at bounding box center [856, 273] width 242 height 12
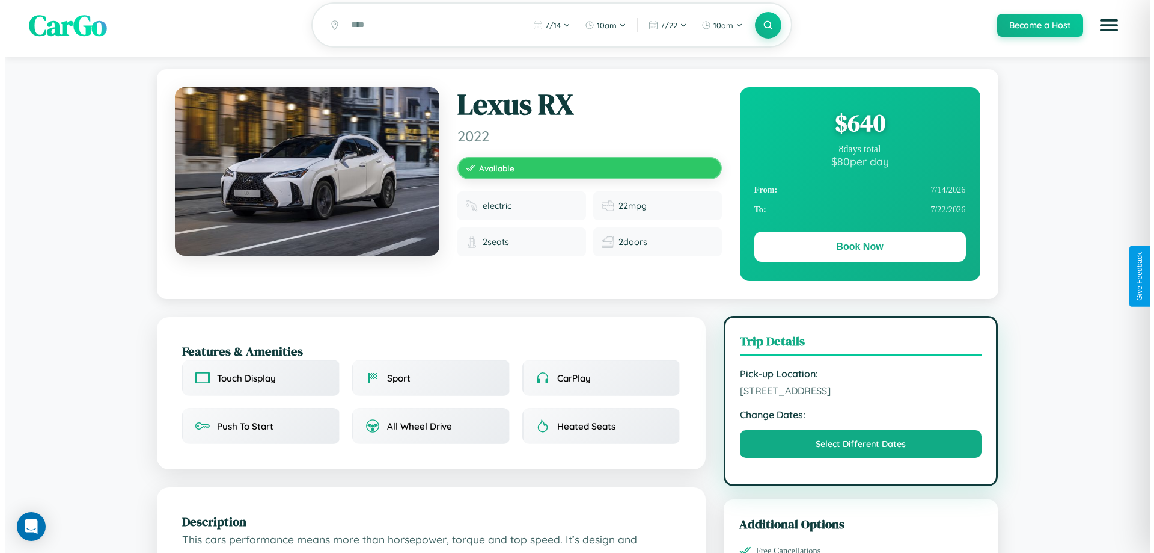
scroll to position [0, 0]
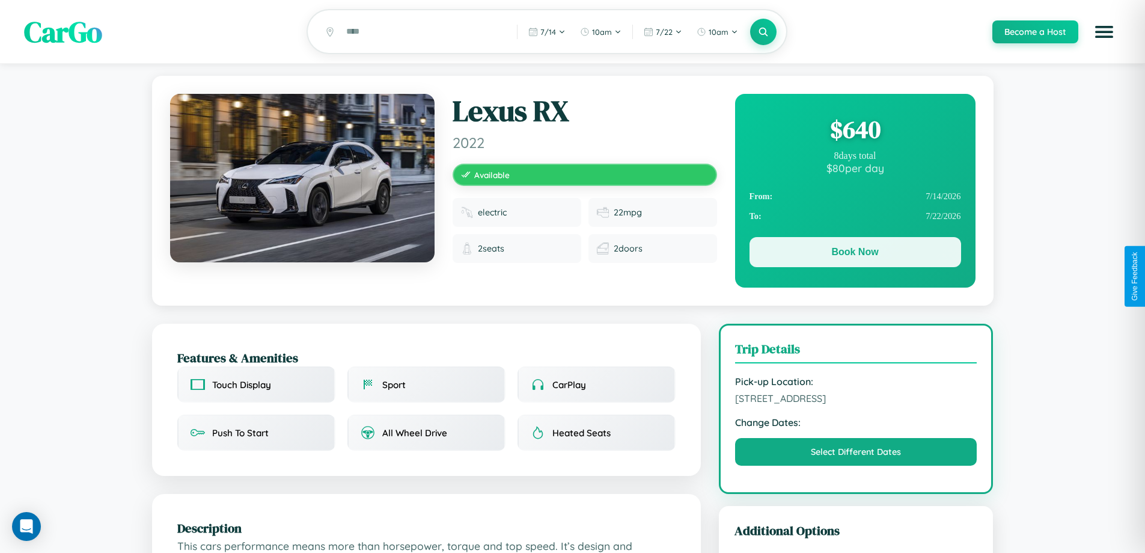
click at [855, 254] on button "Book Now" at bounding box center [856, 252] width 212 height 30
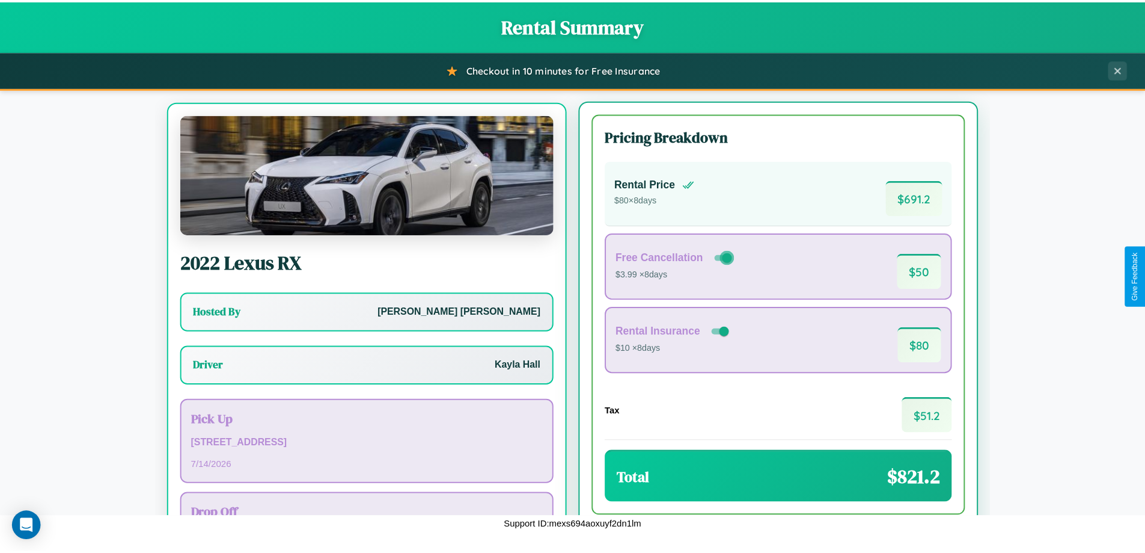
scroll to position [56, 0]
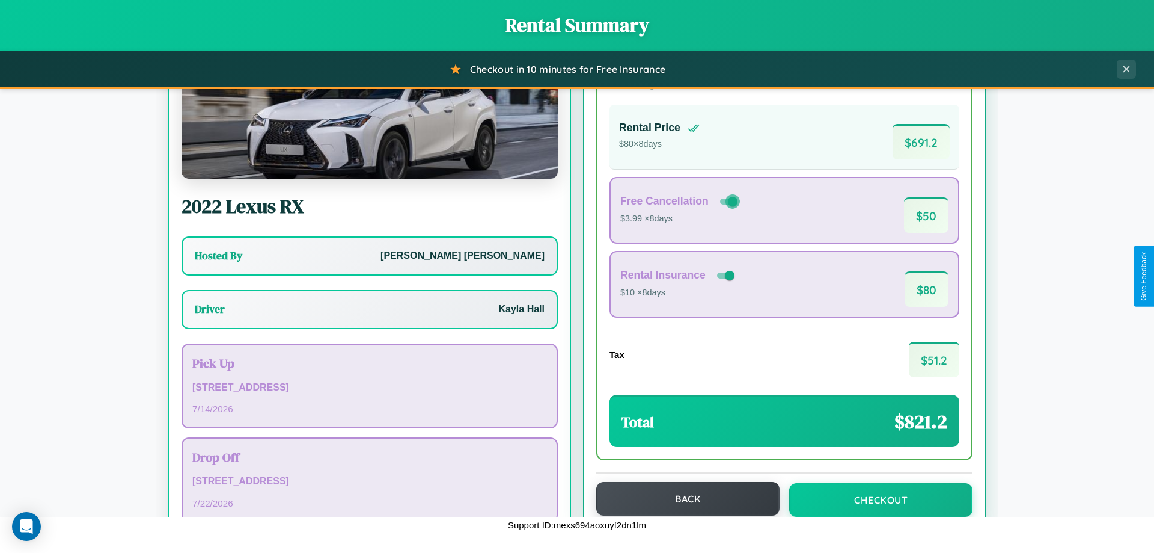
click at [682, 498] on button "Back" at bounding box center [687, 499] width 183 height 34
